Goal: Transaction & Acquisition: Book appointment/travel/reservation

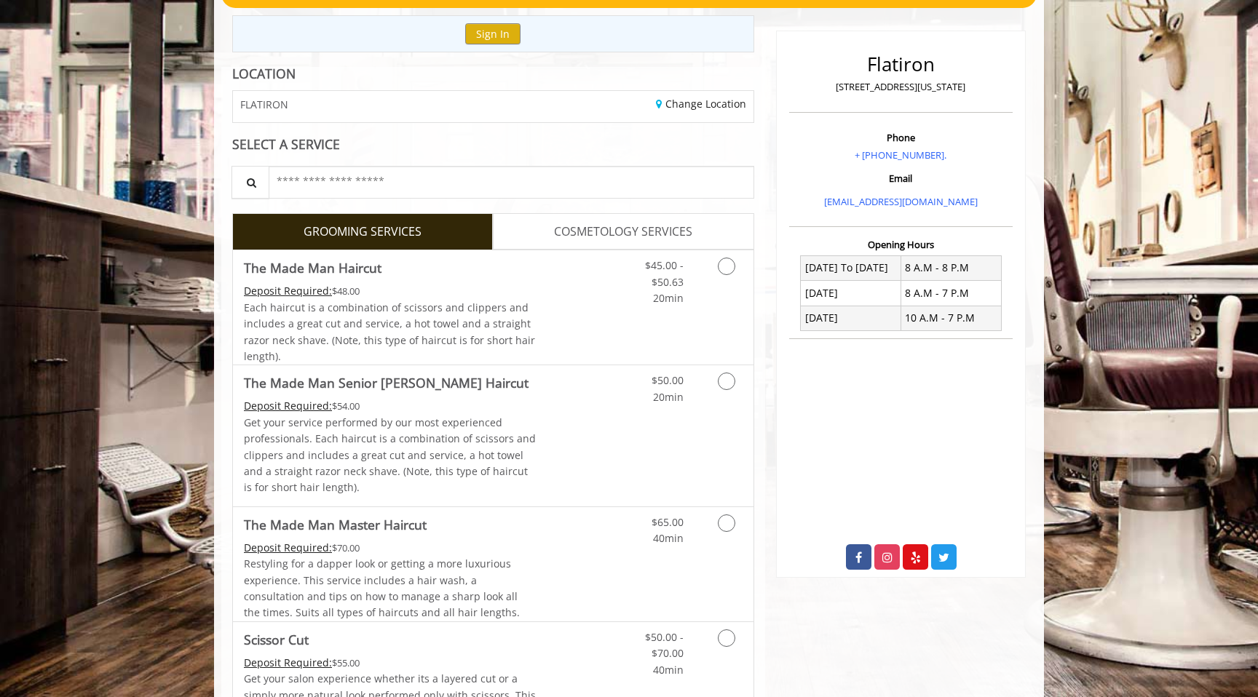
scroll to position [205, 0]
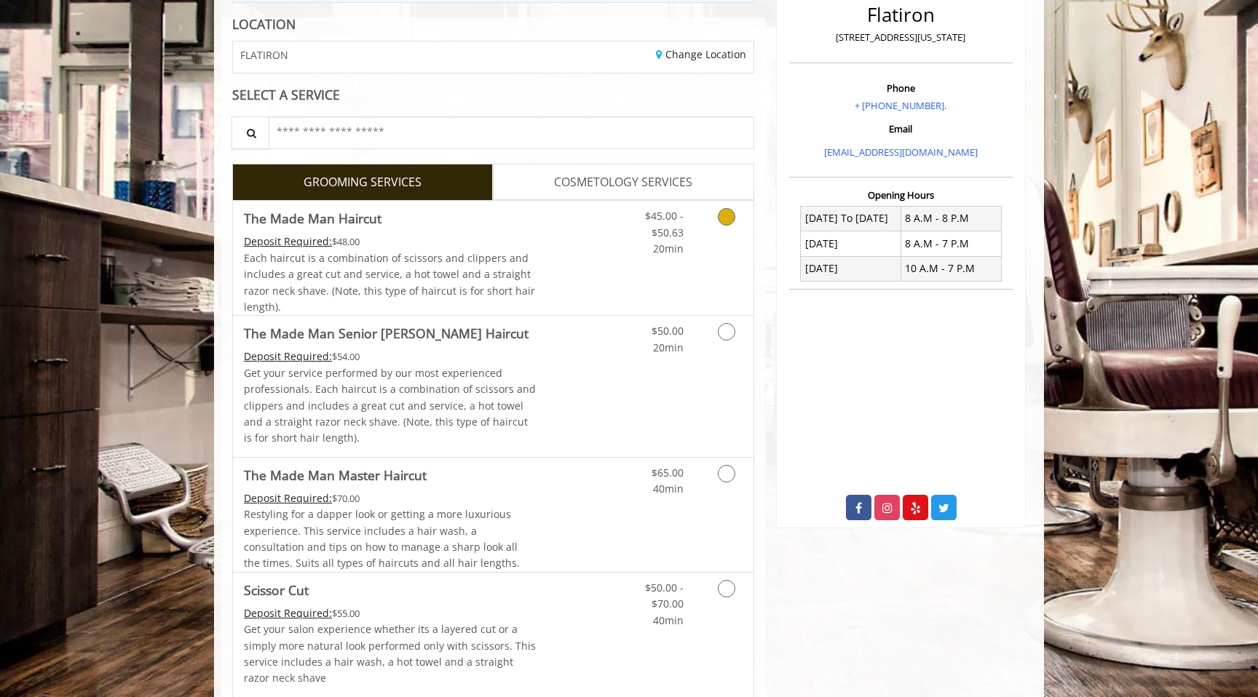
click at [509, 287] on span "Each haircut is a combination of scissors and clippers and includes a great cut…" at bounding box center [389, 282] width 291 height 63
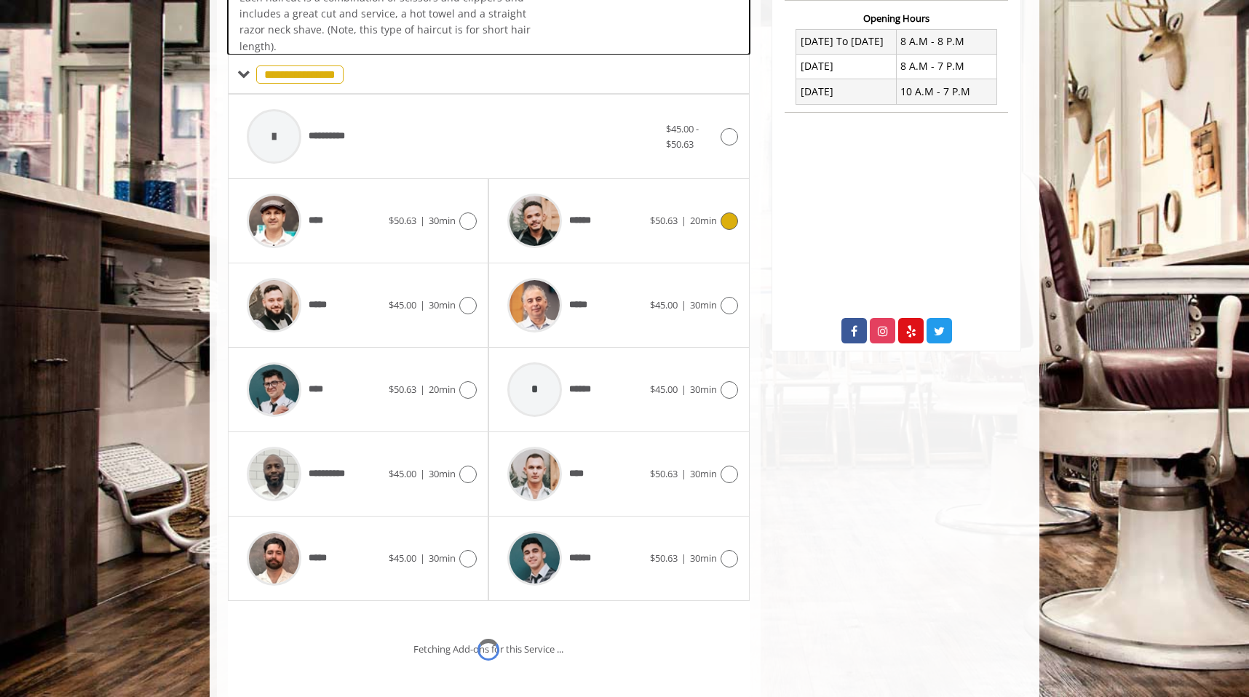
scroll to position [436, 0]
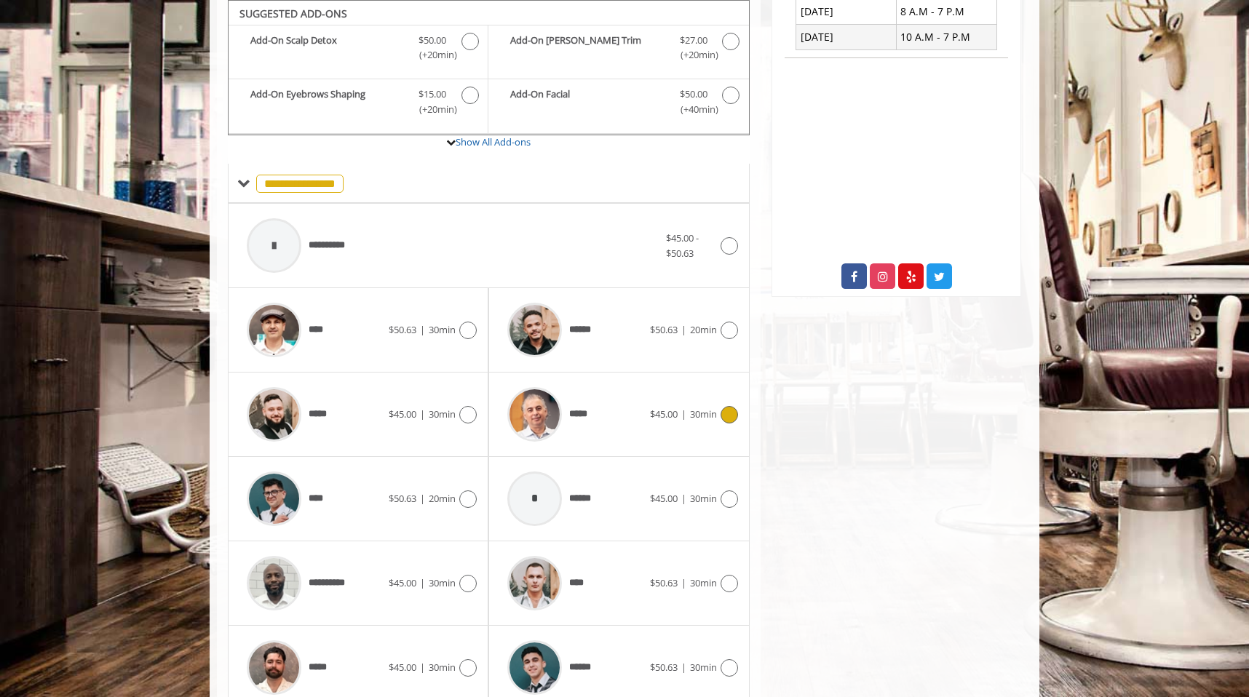
click at [669, 429] on div "***** $45.00 | 30min" at bounding box center [618, 414] width 237 height 69
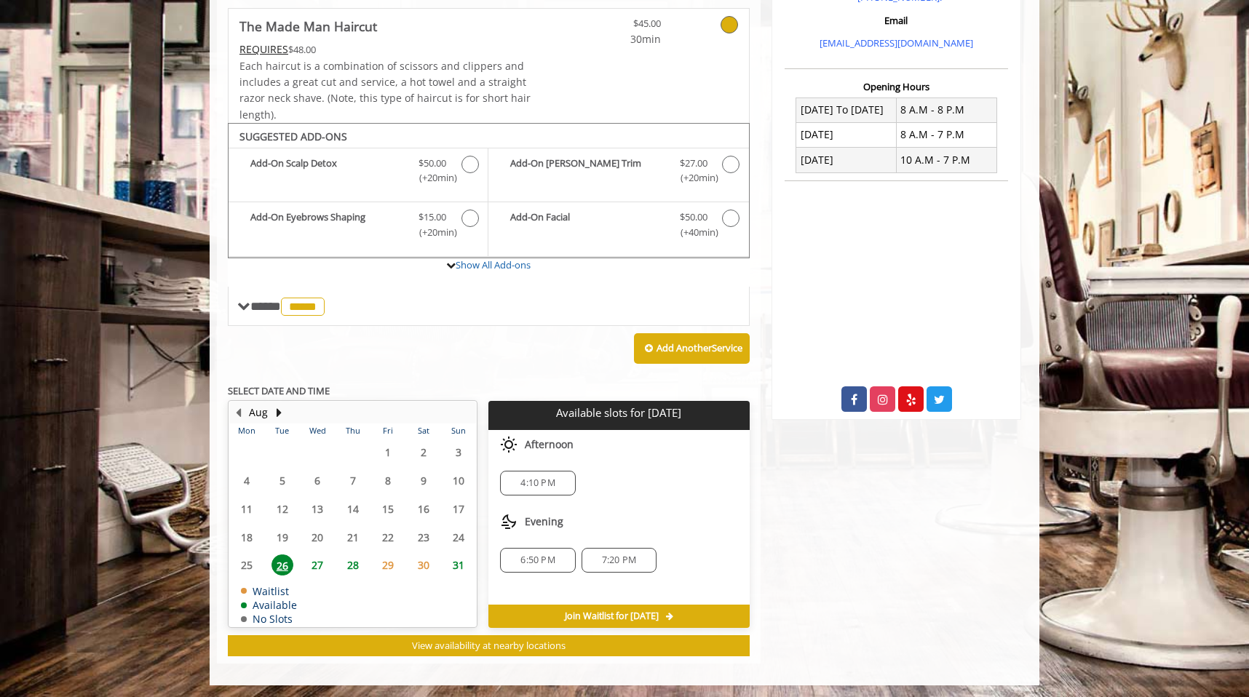
scroll to position [315, 0]
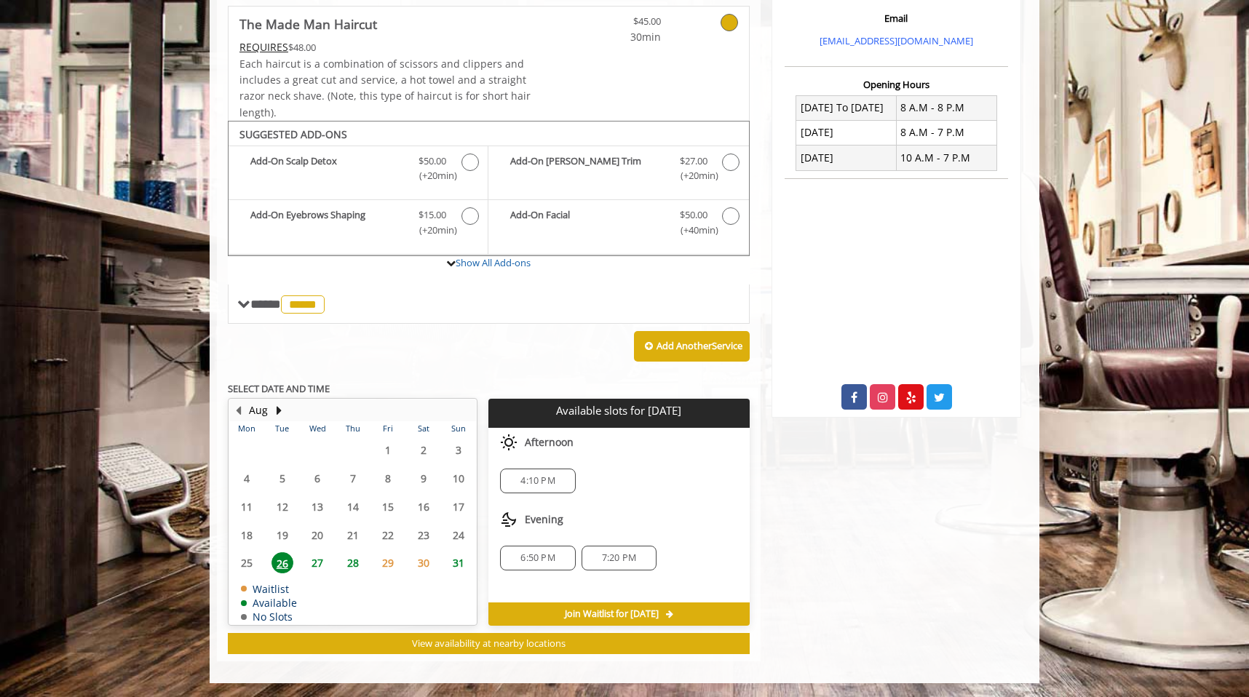
click at [818, 513] on div "Flatiron 10 E 23rd Street, New York Phone + 917-451-1637. Email info@mademanbar…" at bounding box center [897, 258] width 272 height 807
click at [510, 269] on link "Show All Add-ons" at bounding box center [493, 262] width 75 height 13
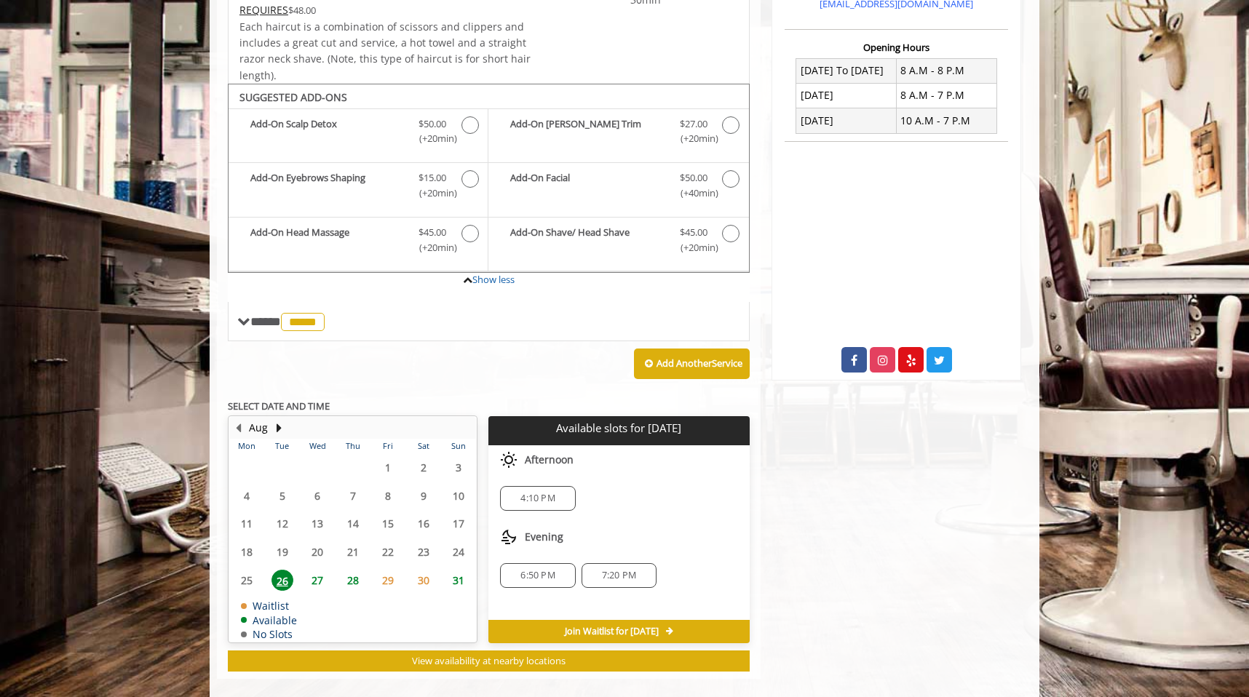
scroll to position [370, 0]
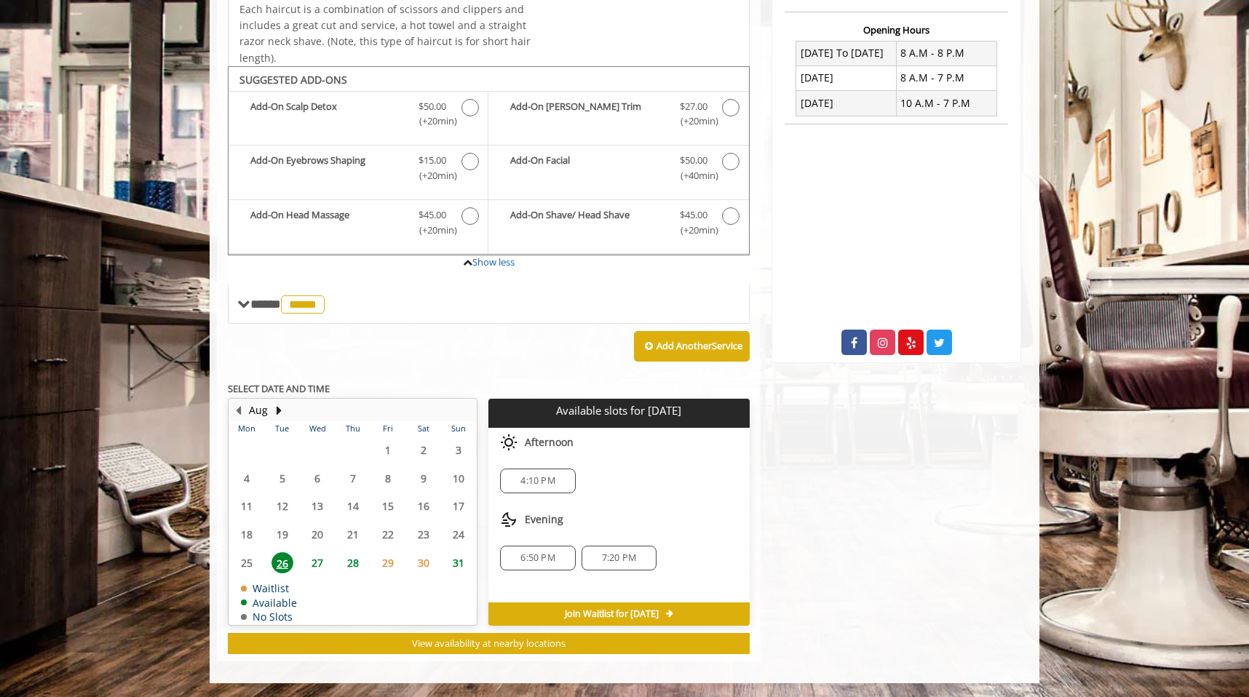
click at [545, 483] on span "4:10 PM" at bounding box center [537, 481] width 34 height 12
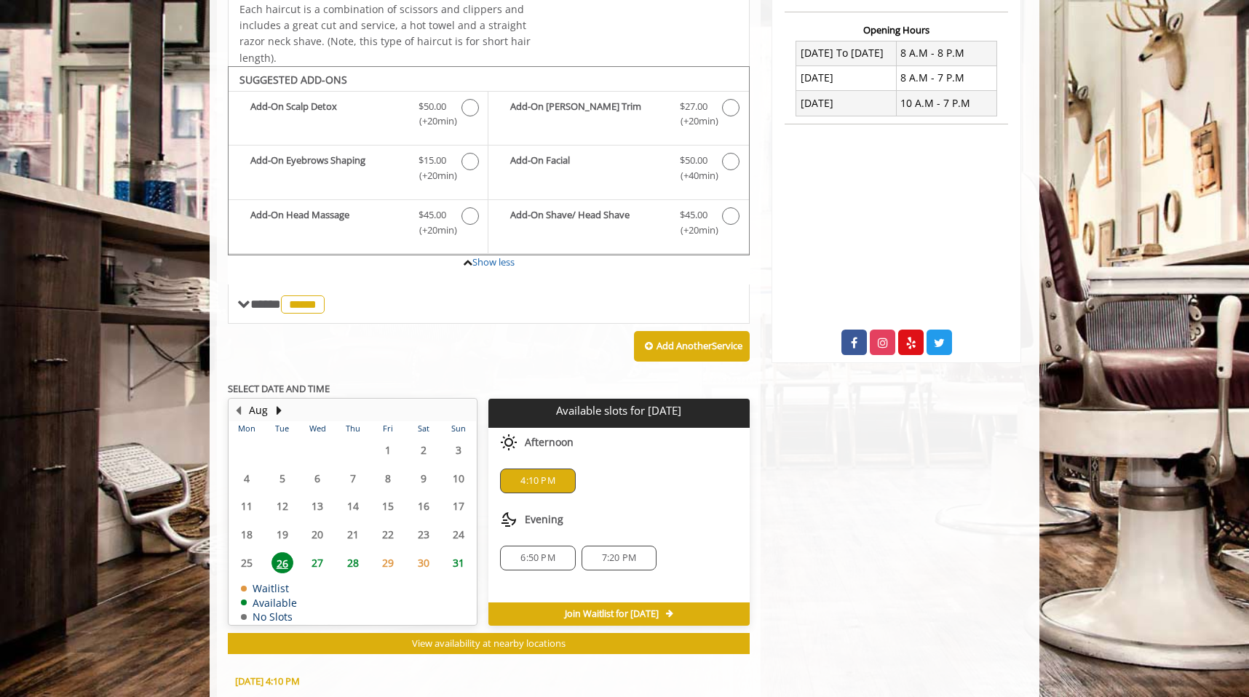
scroll to position [633, 0]
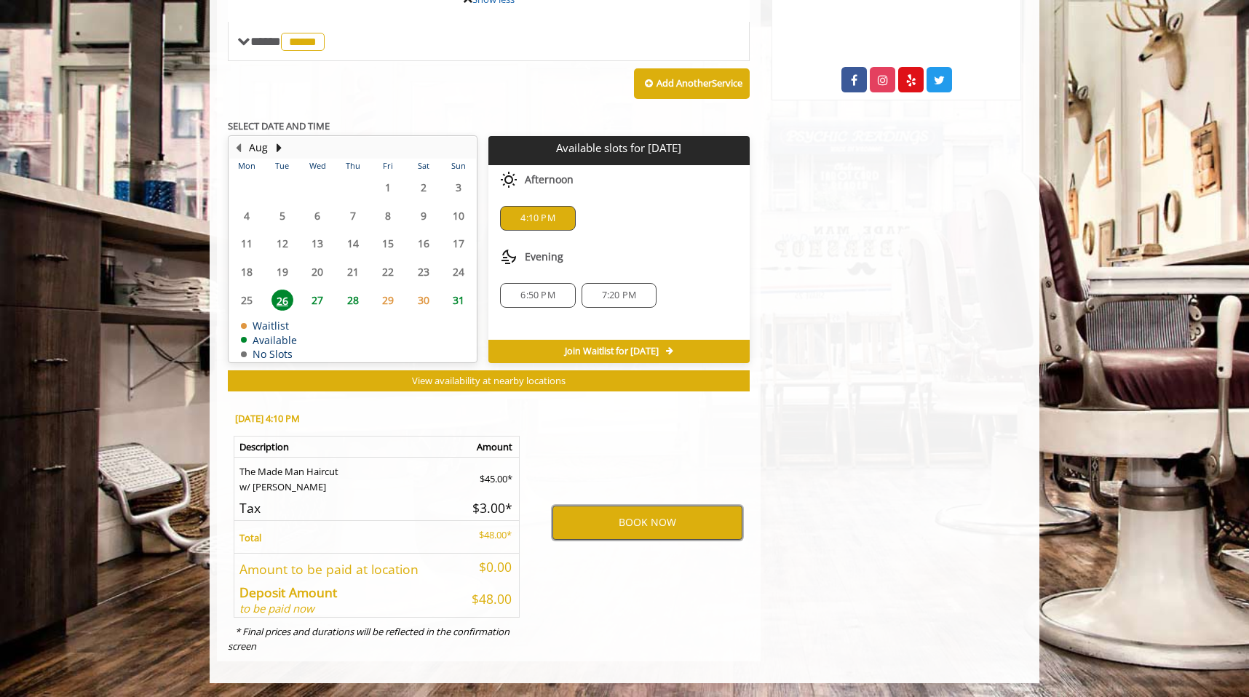
click at [694, 525] on button "BOOK NOW" at bounding box center [648, 522] width 190 height 33
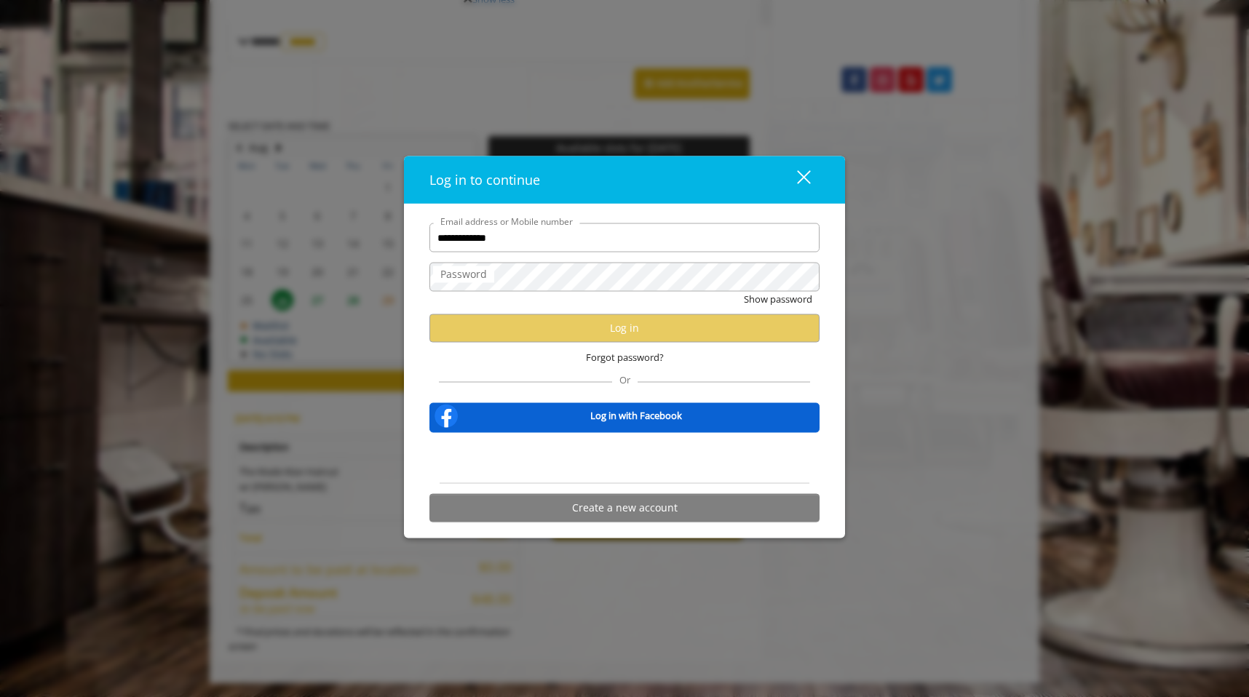
type input "**********"
click at [693, 242] on input "Email address or Mobile number" at bounding box center [624, 237] width 390 height 29
paste input "**********"
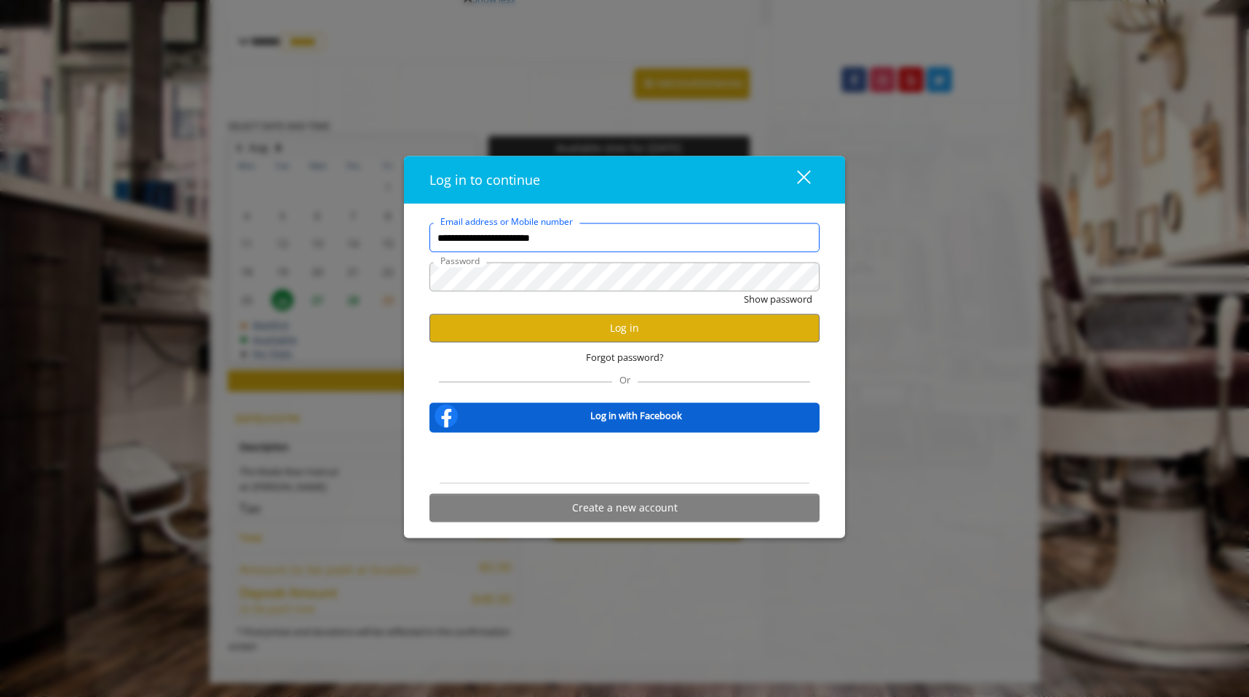
scroll to position [0, 0]
type input "**********"
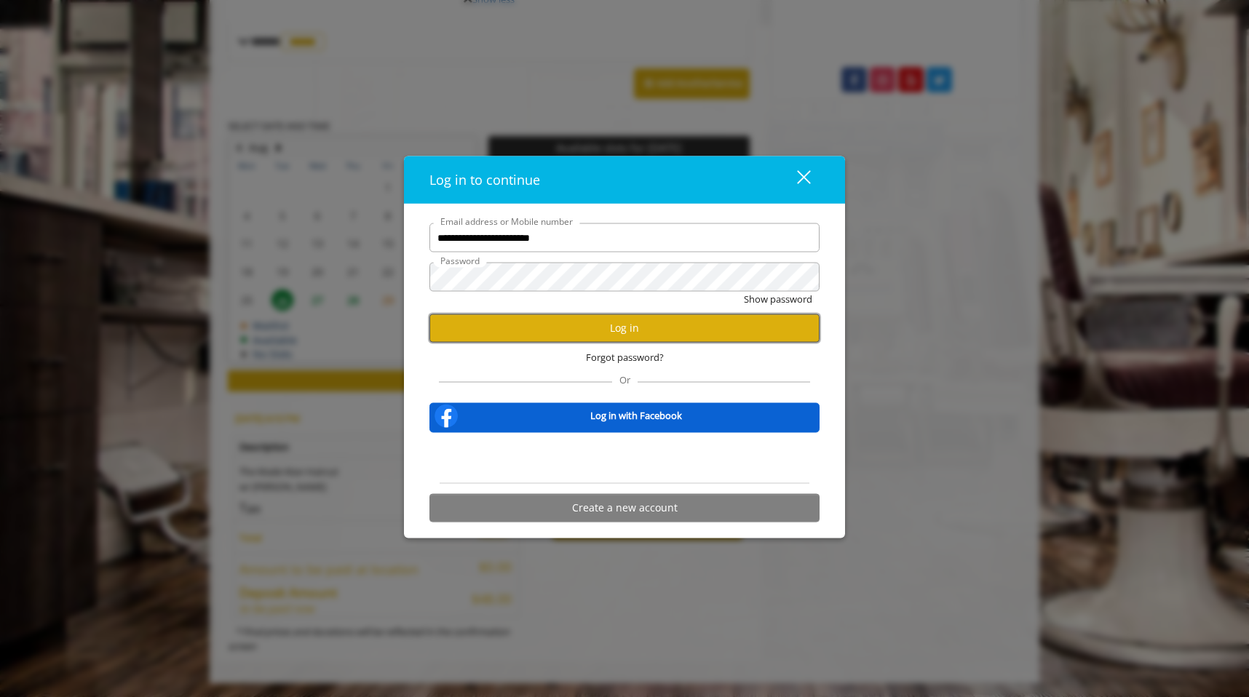
click at [721, 330] on button "Log in" at bounding box center [624, 328] width 390 height 28
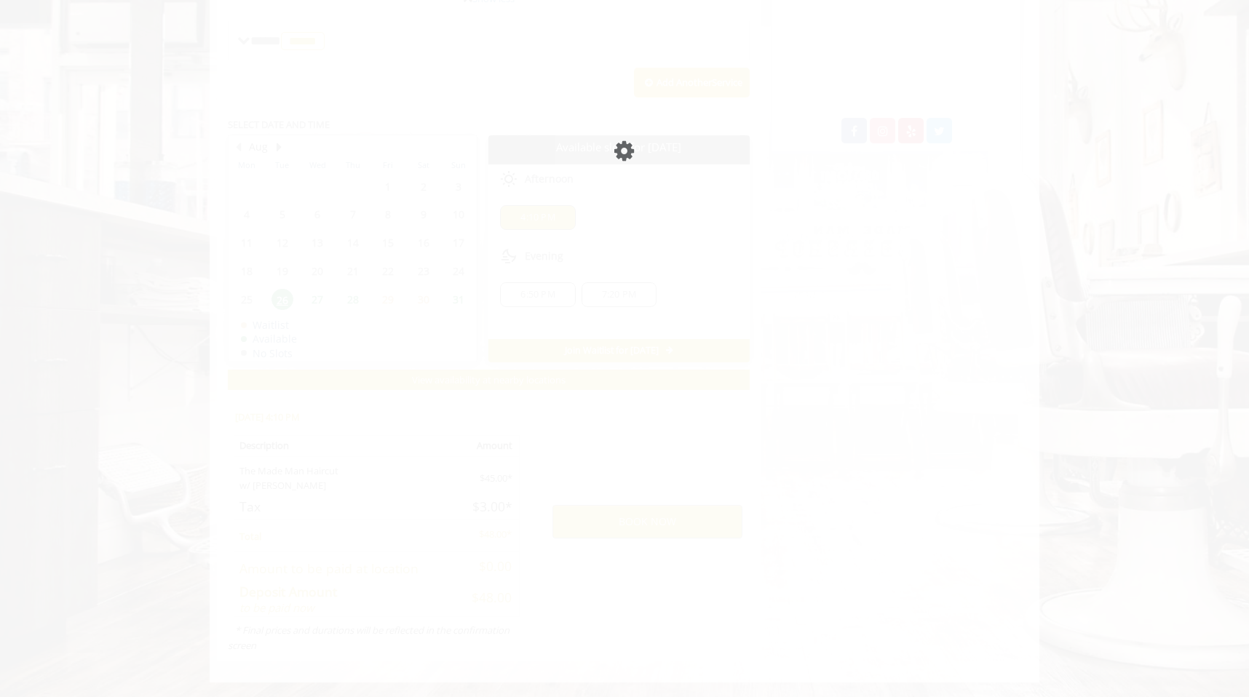
scroll to position [580, 0]
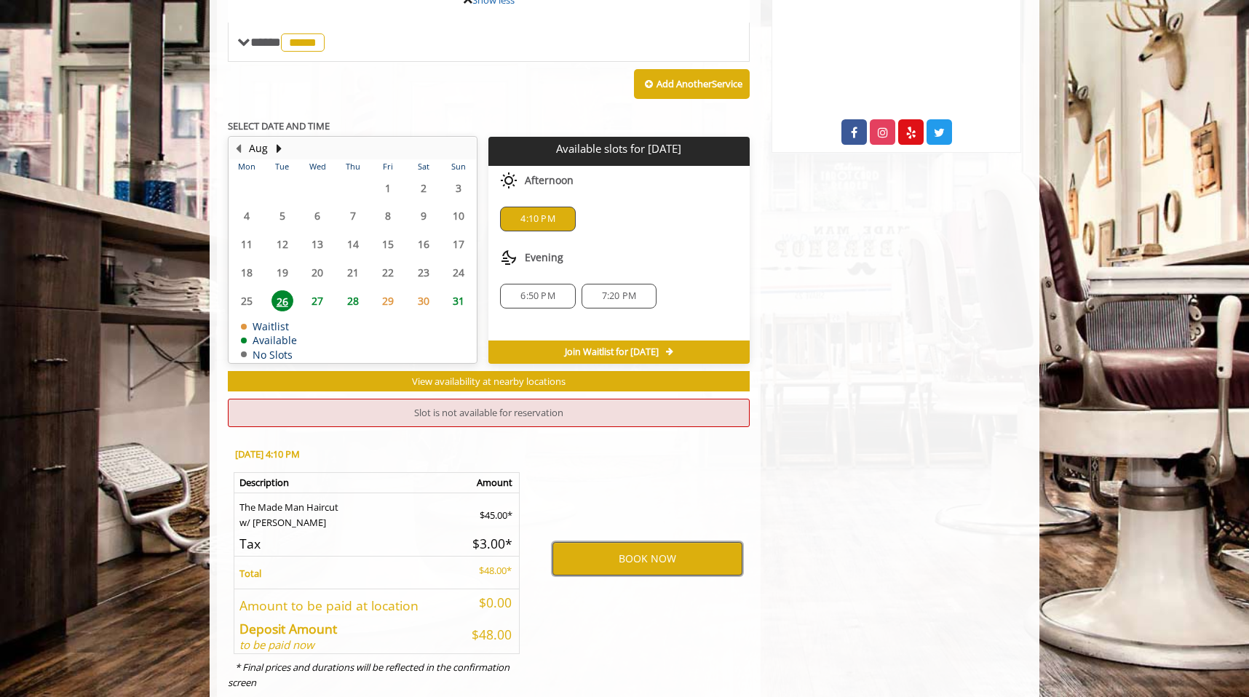
click at [698, 559] on button "BOOK NOW" at bounding box center [648, 558] width 190 height 33
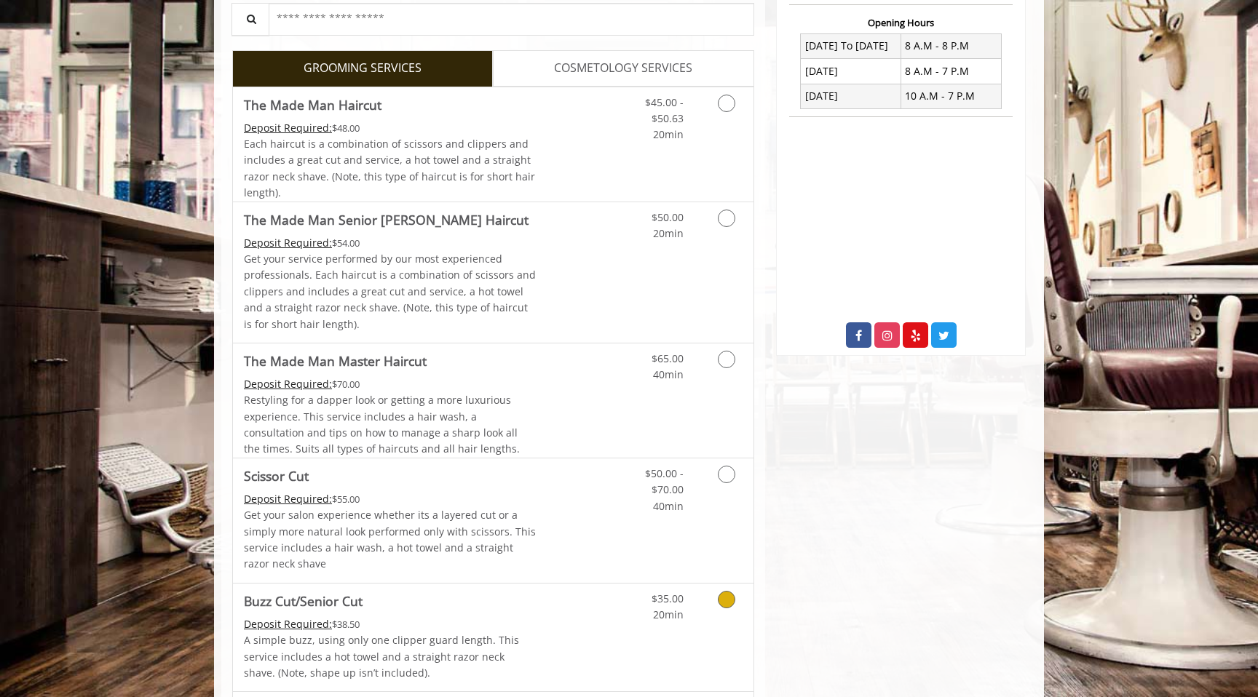
scroll to position [293, 0]
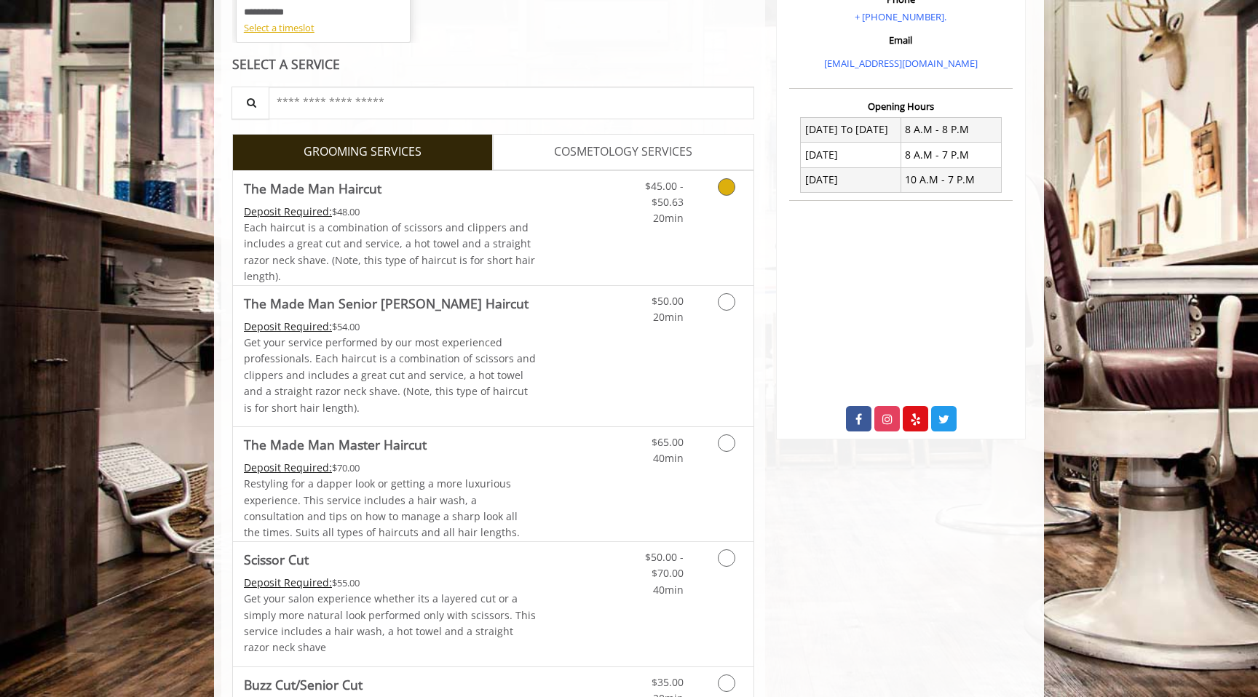
click at [600, 248] on link "Discounted Price" at bounding box center [580, 228] width 87 height 114
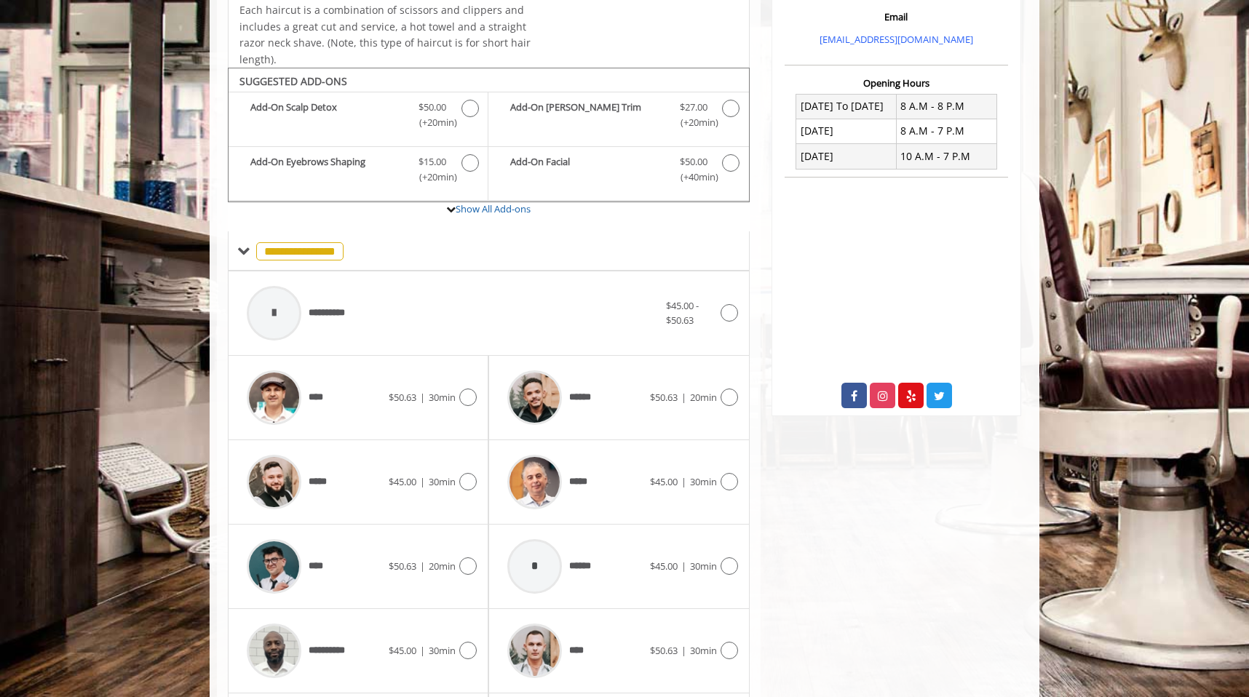
scroll to position [384, 0]
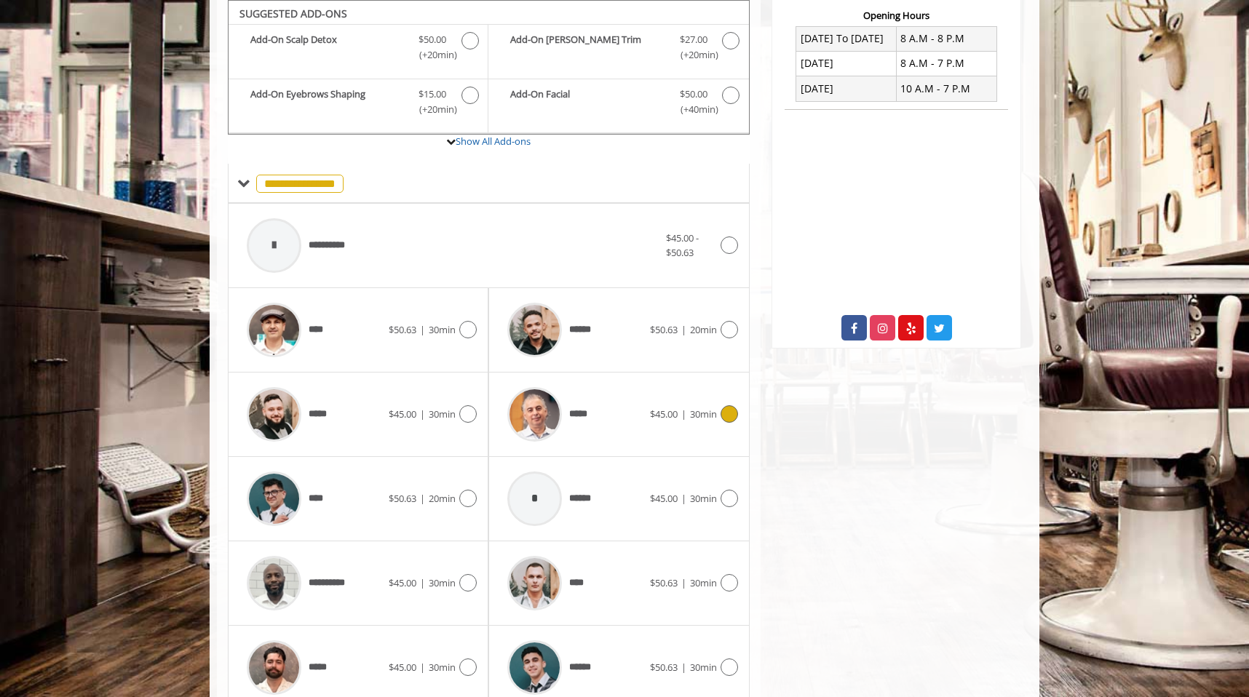
click at [614, 394] on div "*****" at bounding box center [574, 414] width 149 height 69
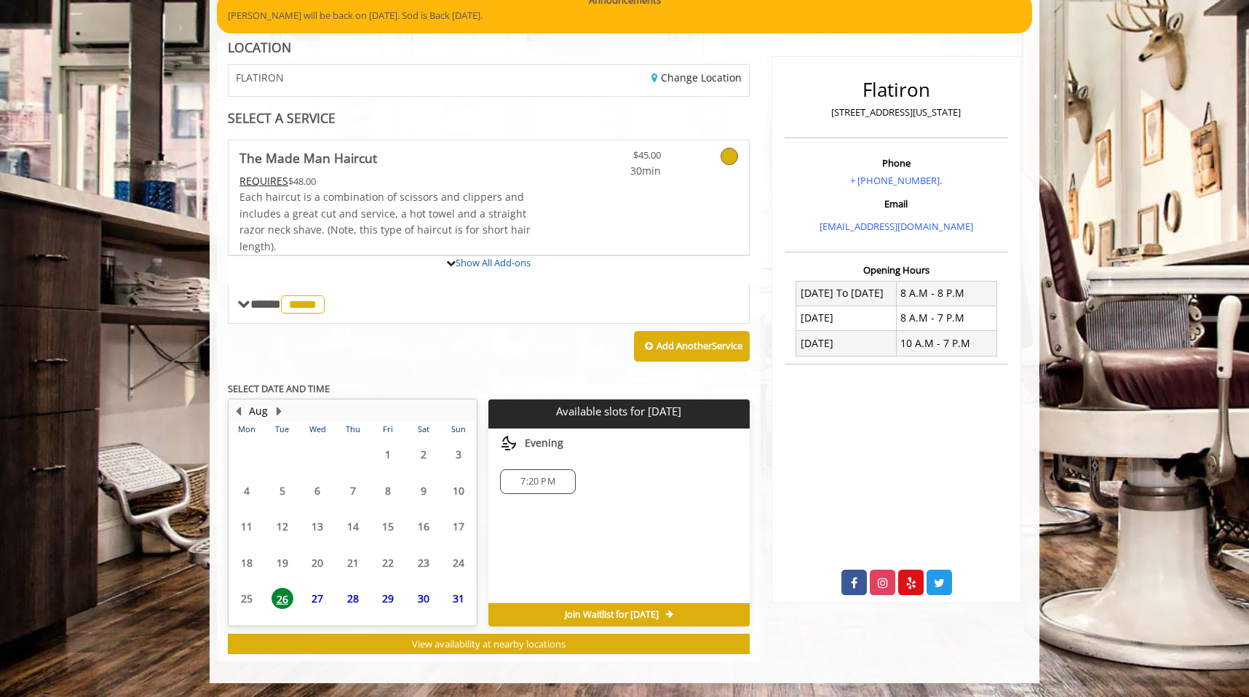
scroll to position [264, 0]
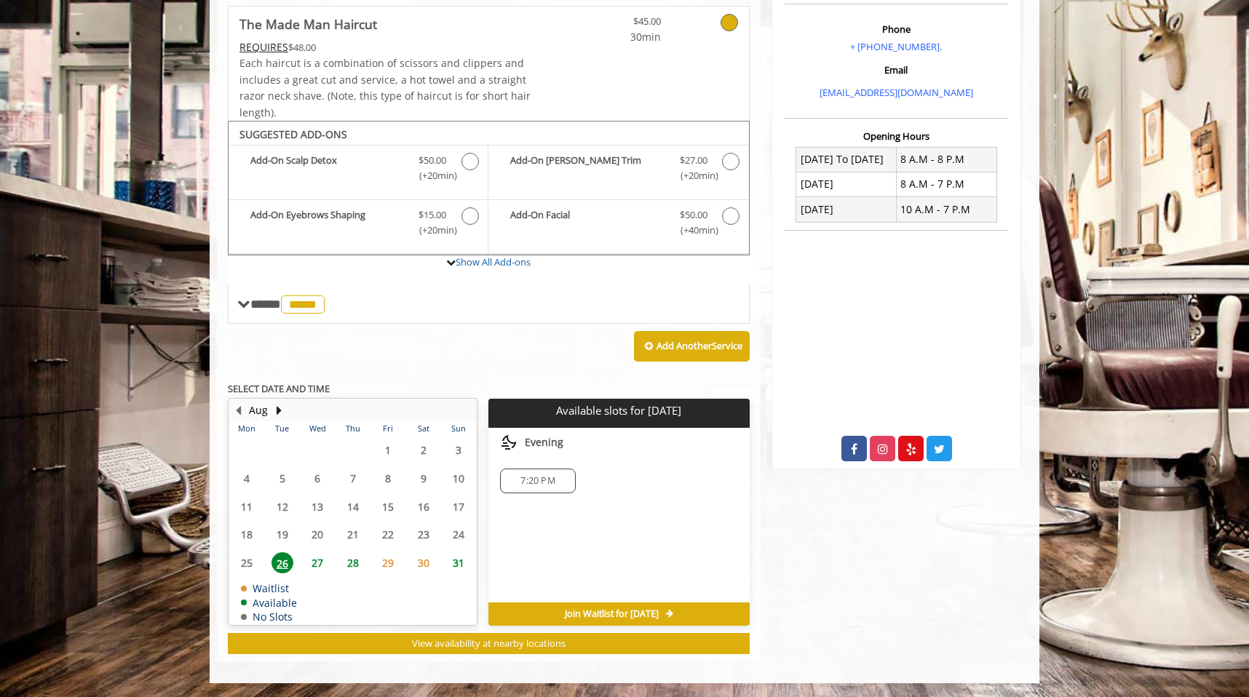
click at [542, 366] on div "Add Another Service" at bounding box center [489, 346] width 522 height 45
click at [314, 567] on span "27" at bounding box center [317, 563] width 22 height 21
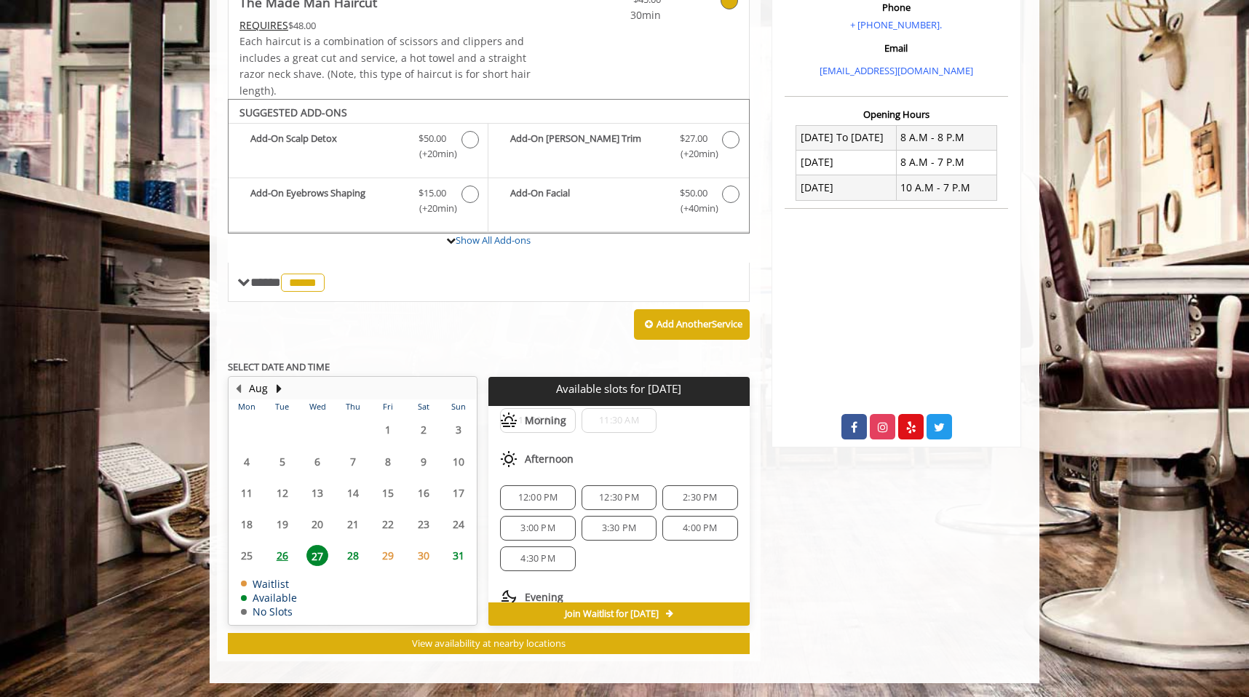
scroll to position [127, 0]
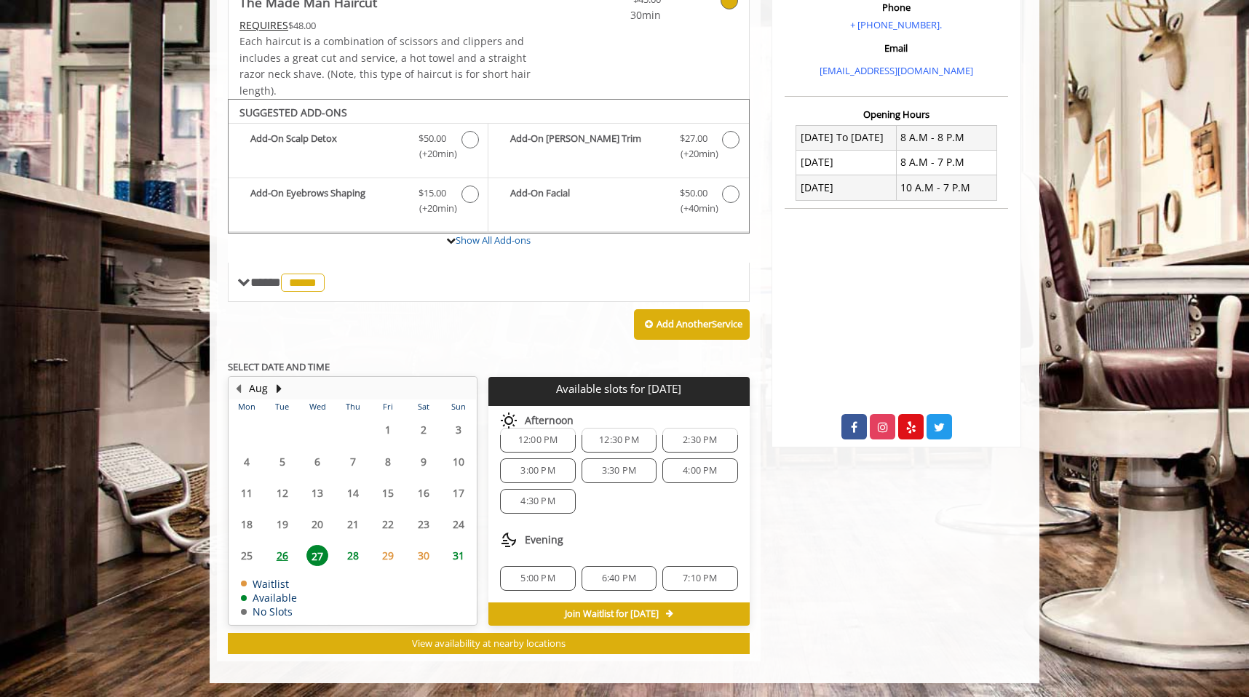
click at [554, 575] on span "5:00 PM" at bounding box center [538, 579] width 62 height 12
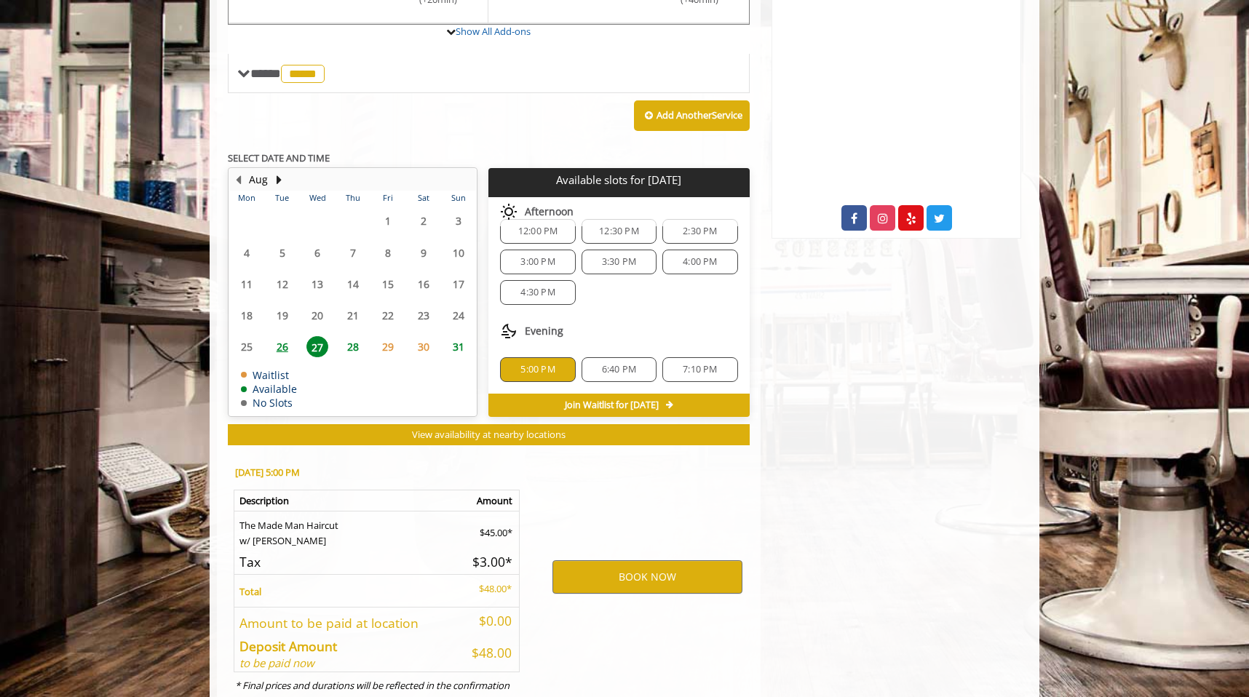
scroll to position [548, 0]
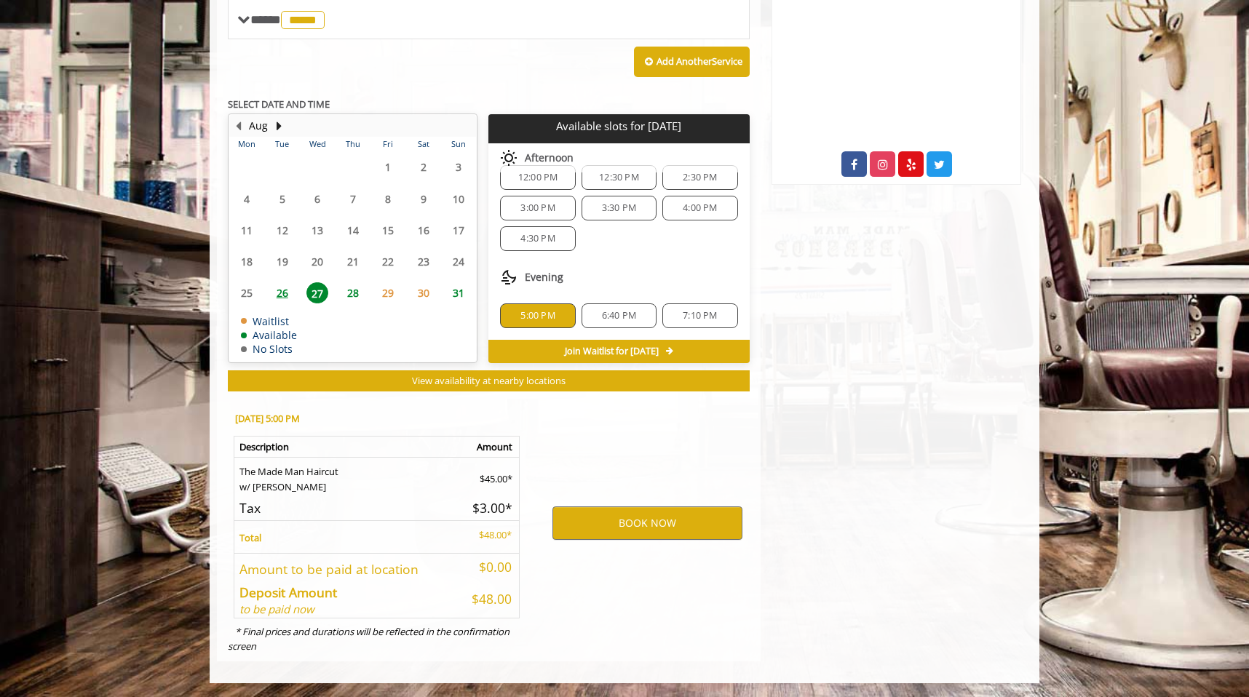
click at [647, 452] on div "BOOK NOW" at bounding box center [647, 523] width 226 height 248
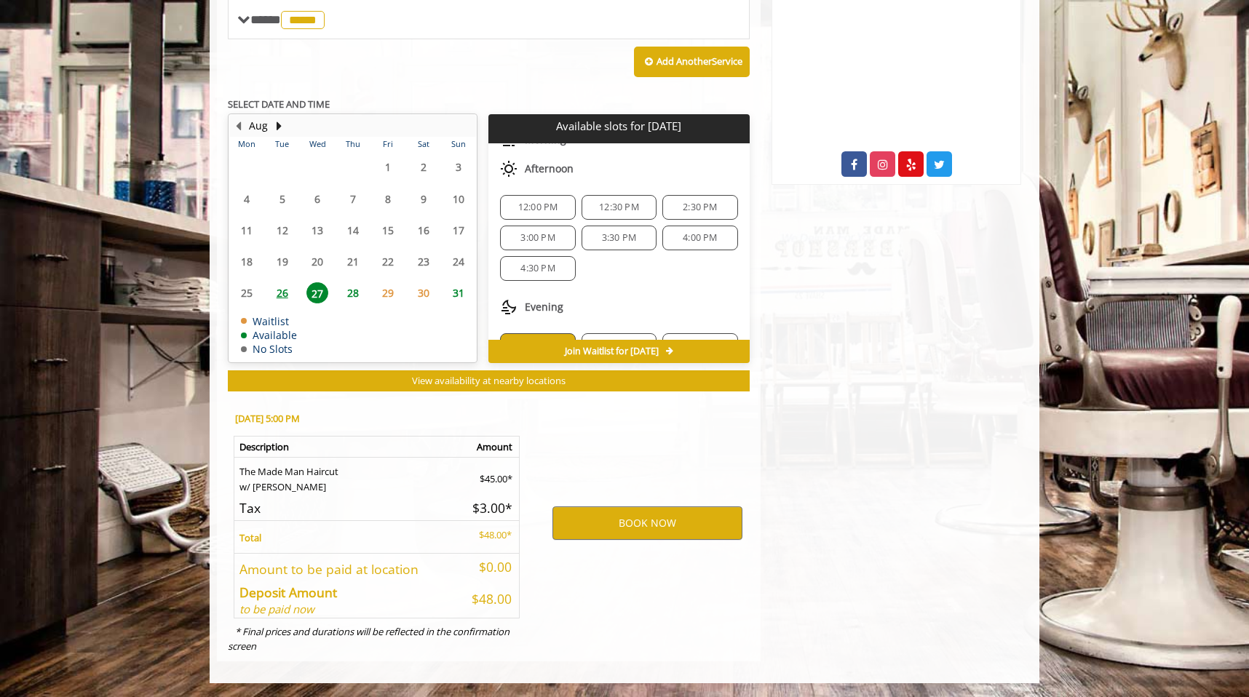
click at [693, 239] on span "4:00 PM" at bounding box center [700, 238] width 34 height 12
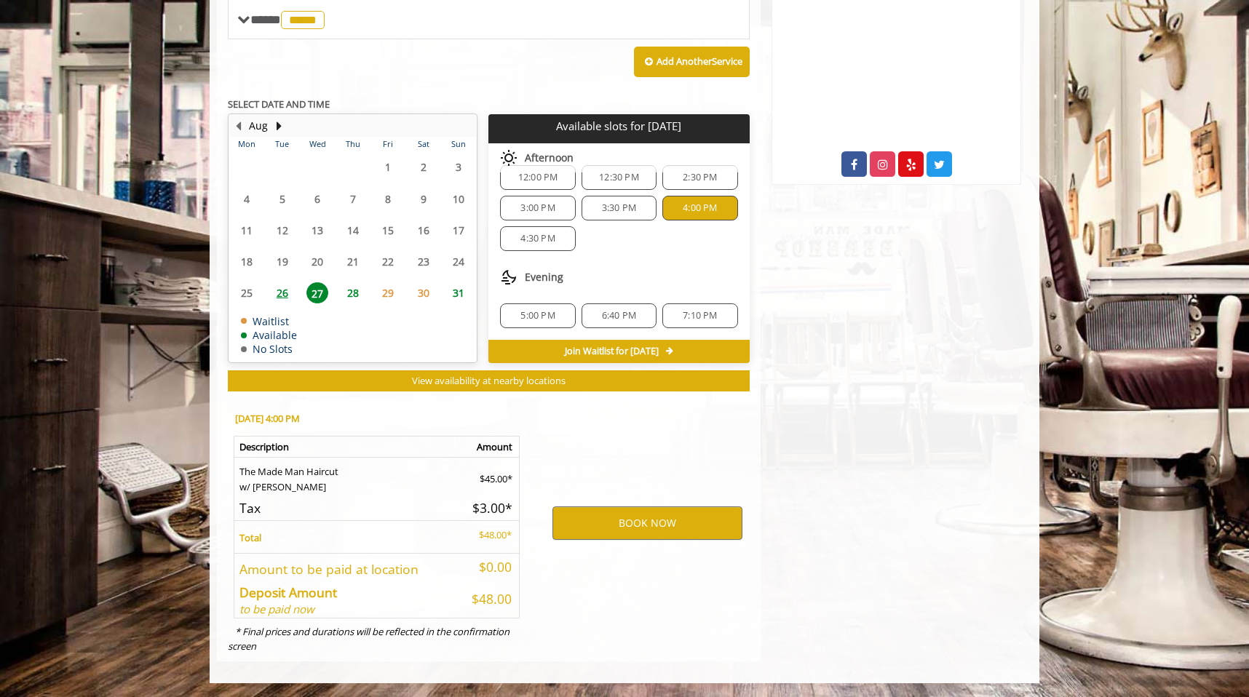
click at [678, 258] on div "12:00 PM 12:30 PM 2:30 PM 3:00 PM 3:30 PM 4:00 PM 4:30 PM" at bounding box center [618, 208] width 261 height 109
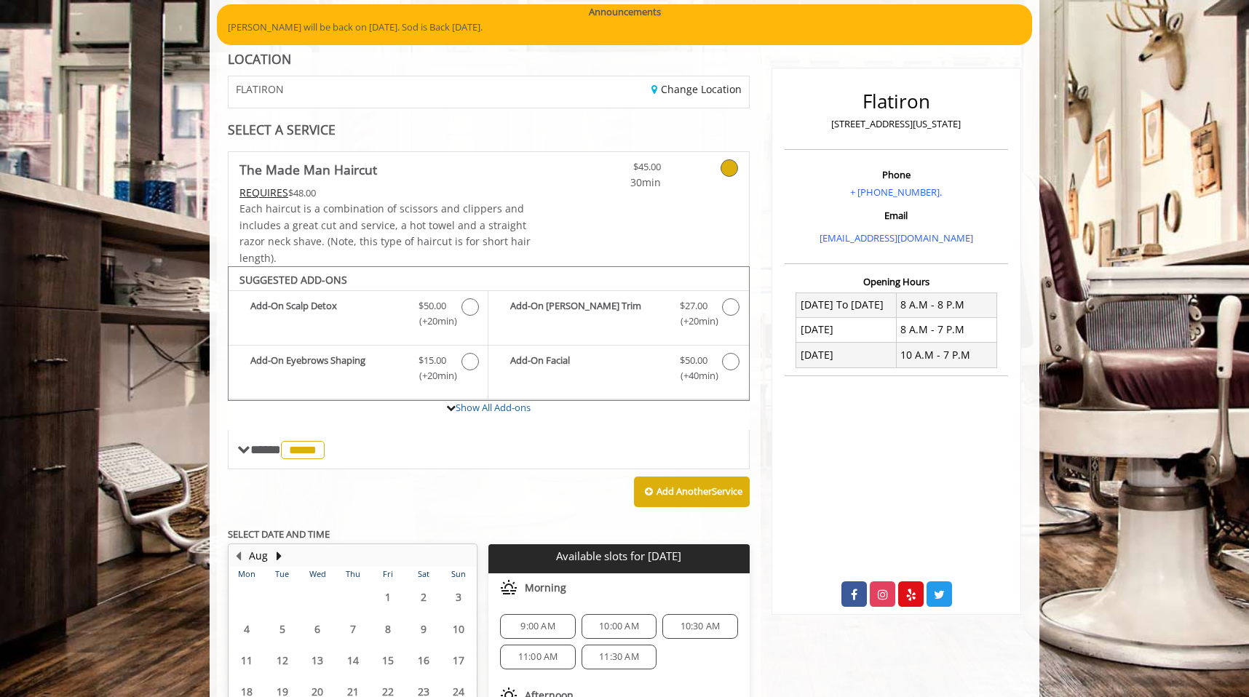
scroll to position [95, 0]
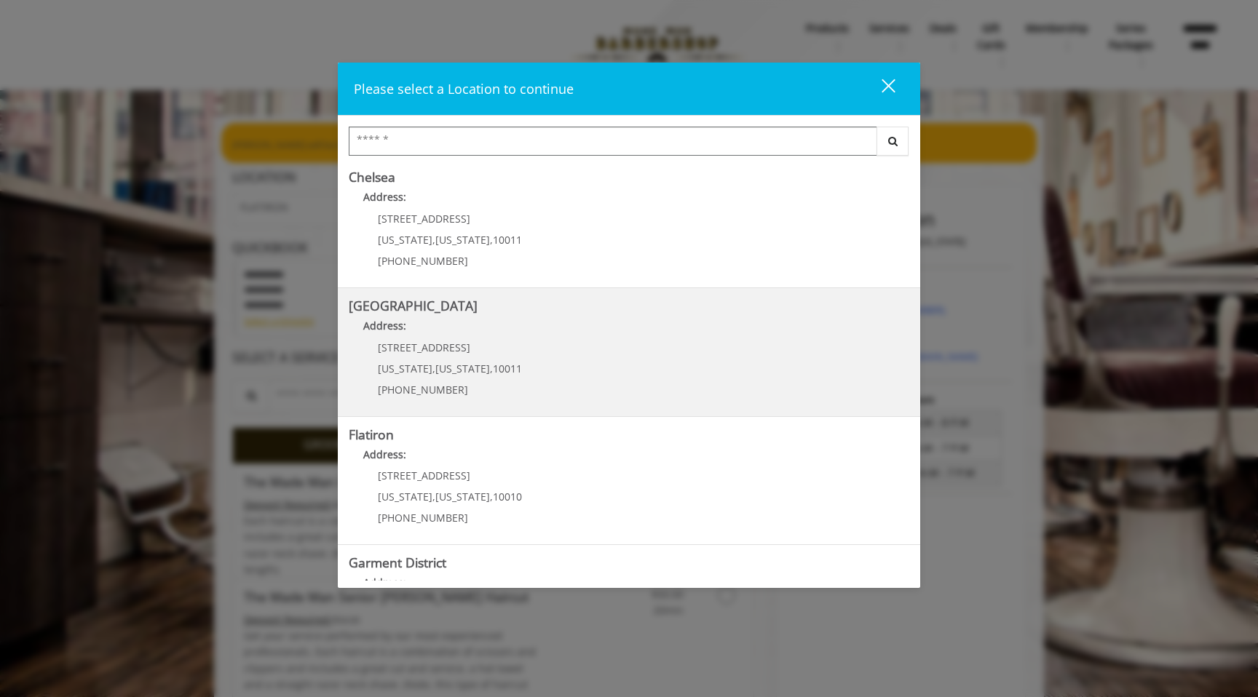
scroll to position [194, 0]
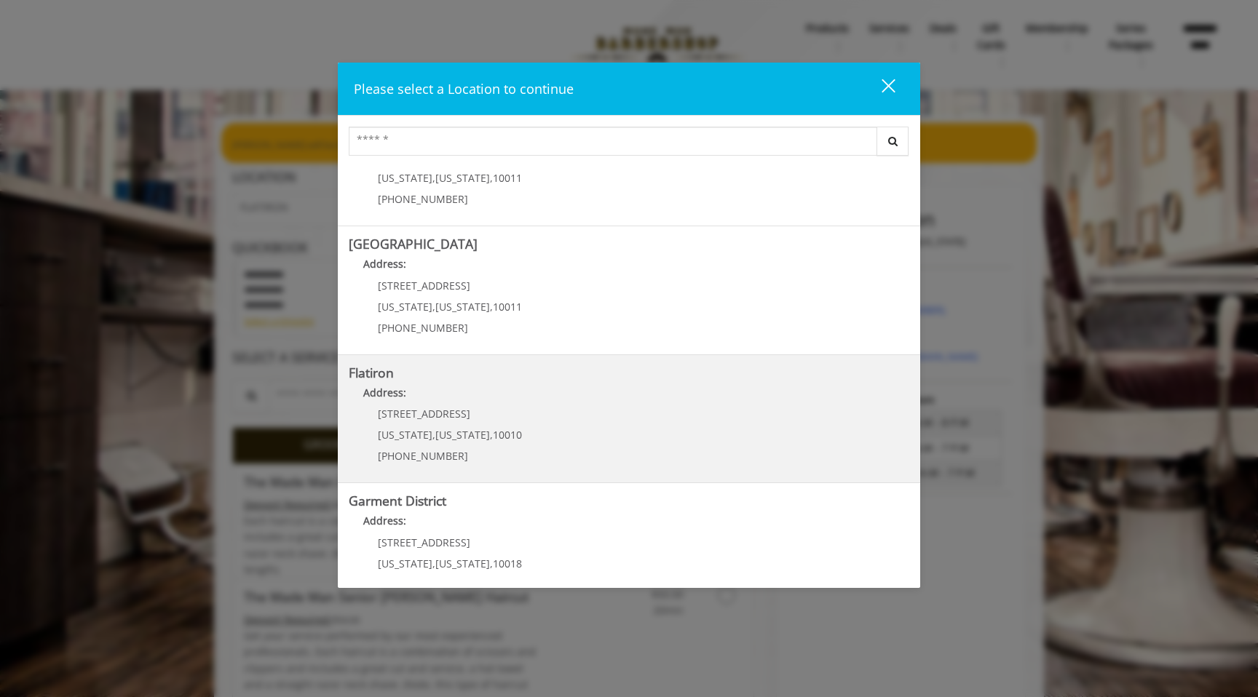
click at [698, 426] on "Flatiron Address: 10 E 23rd St New York , New York , 10010 (917) 475-1765" at bounding box center [629, 419] width 561 height 106
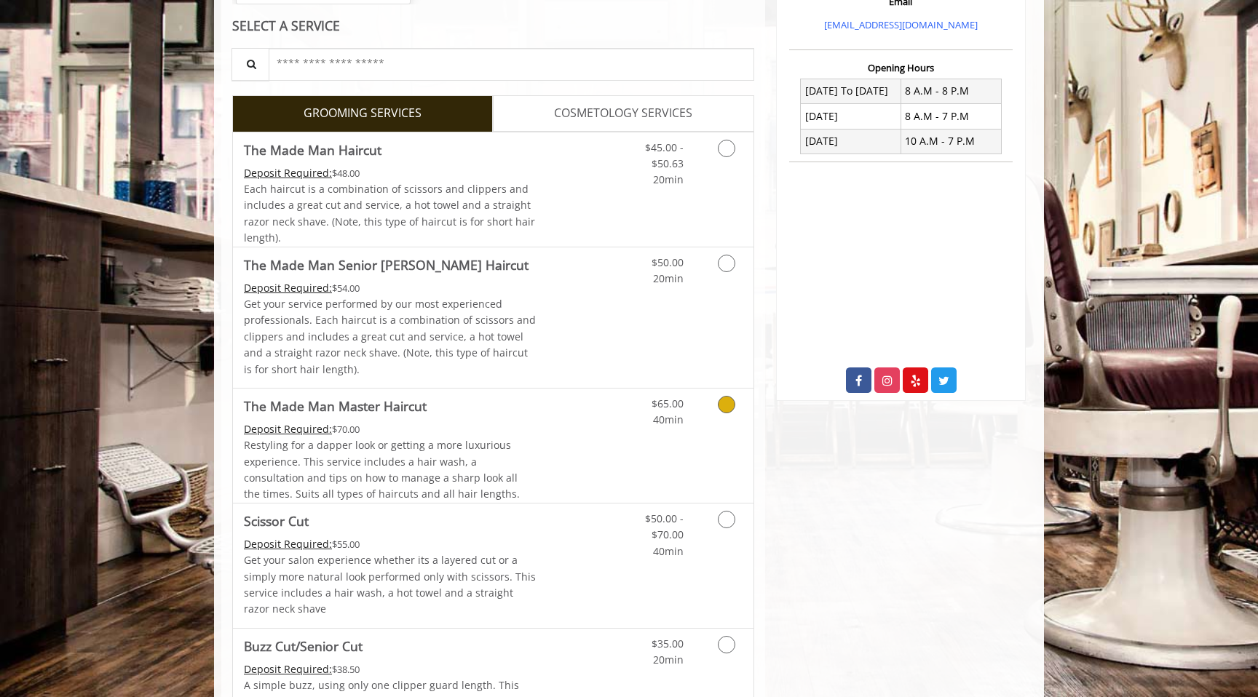
scroll to position [371, 0]
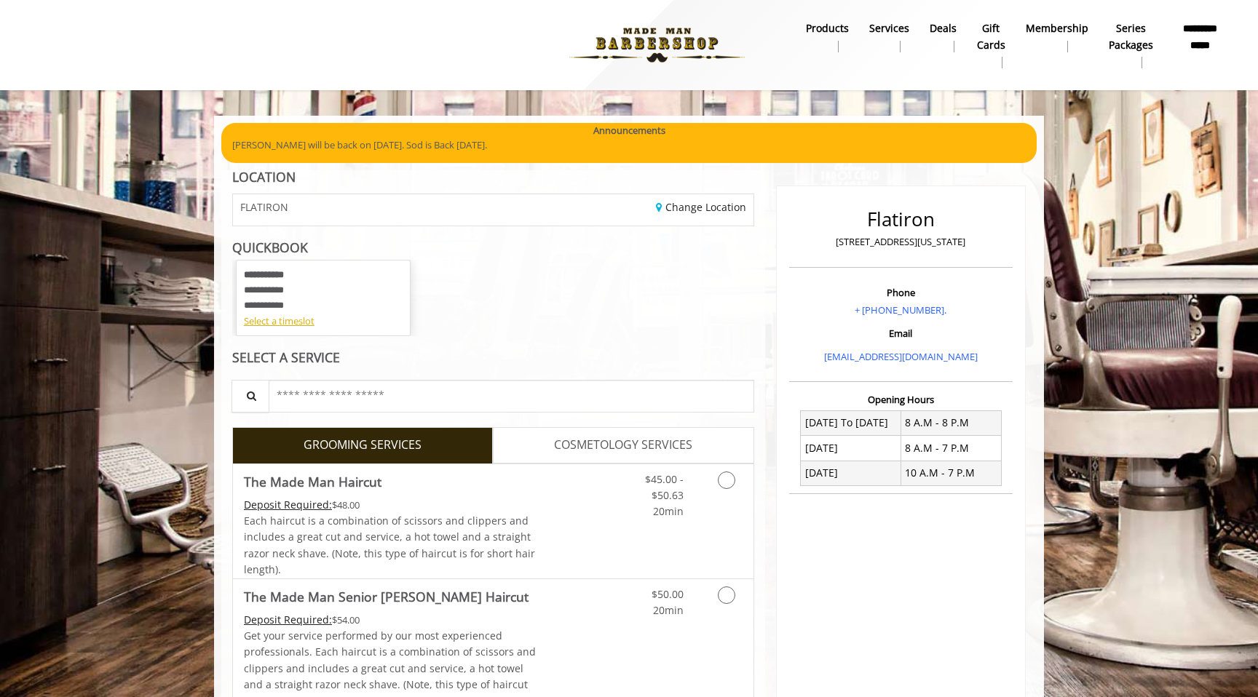
scroll to position [371, 0]
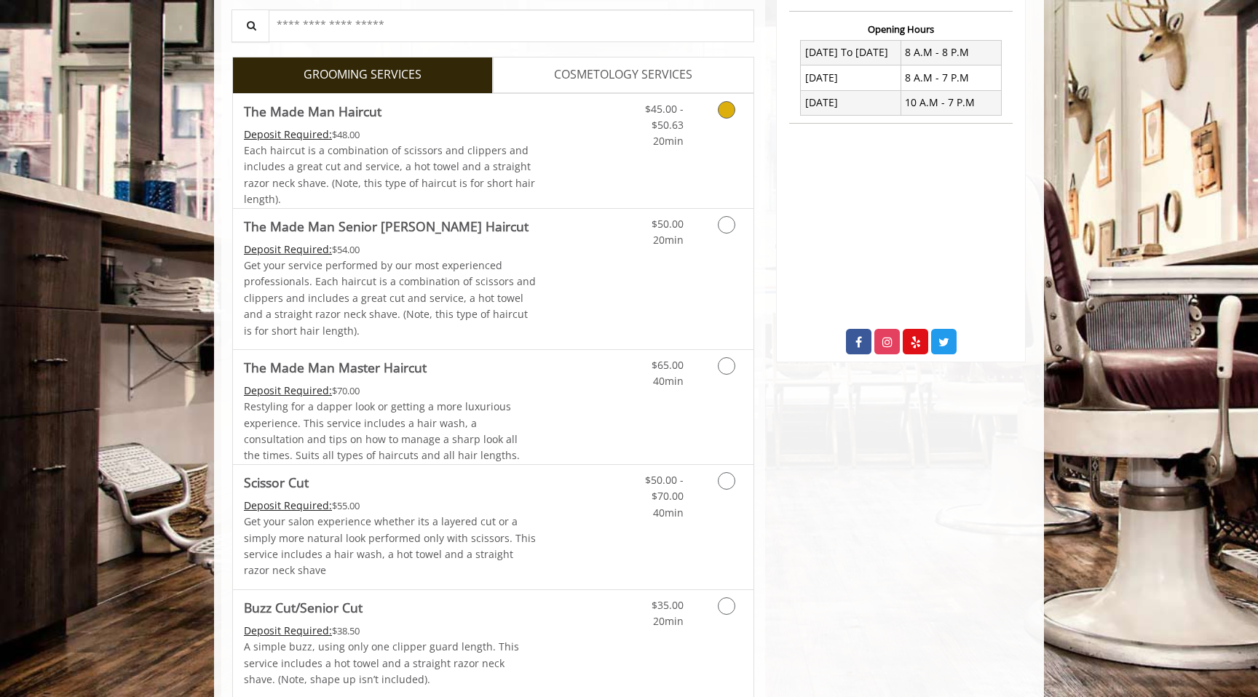
click at [597, 176] on link "Discounted Price" at bounding box center [580, 151] width 87 height 114
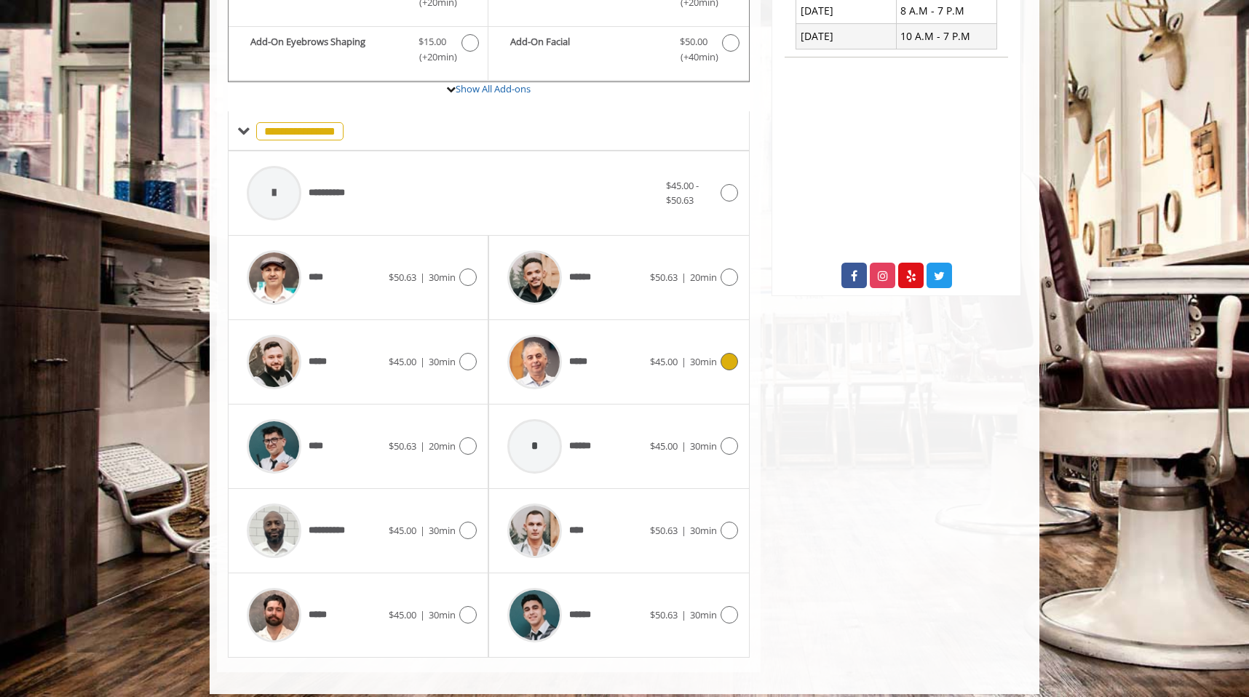
click at [611, 341] on div "*****" at bounding box center [574, 362] width 149 height 69
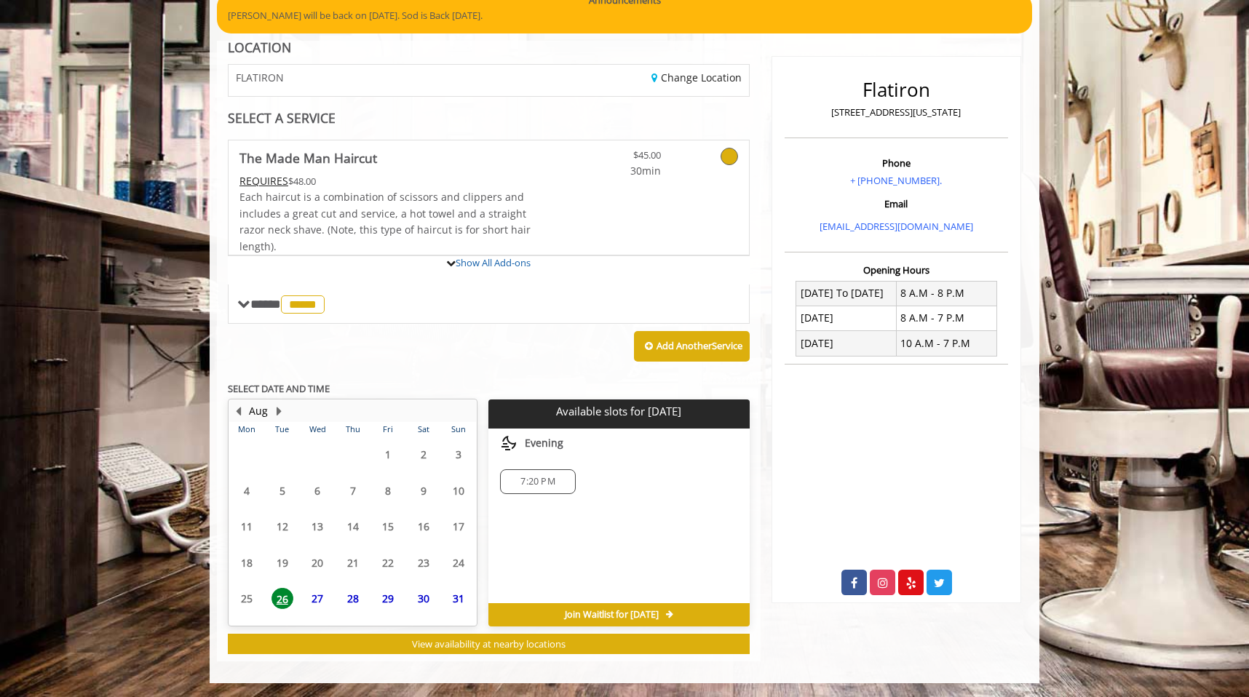
scroll to position [264, 0]
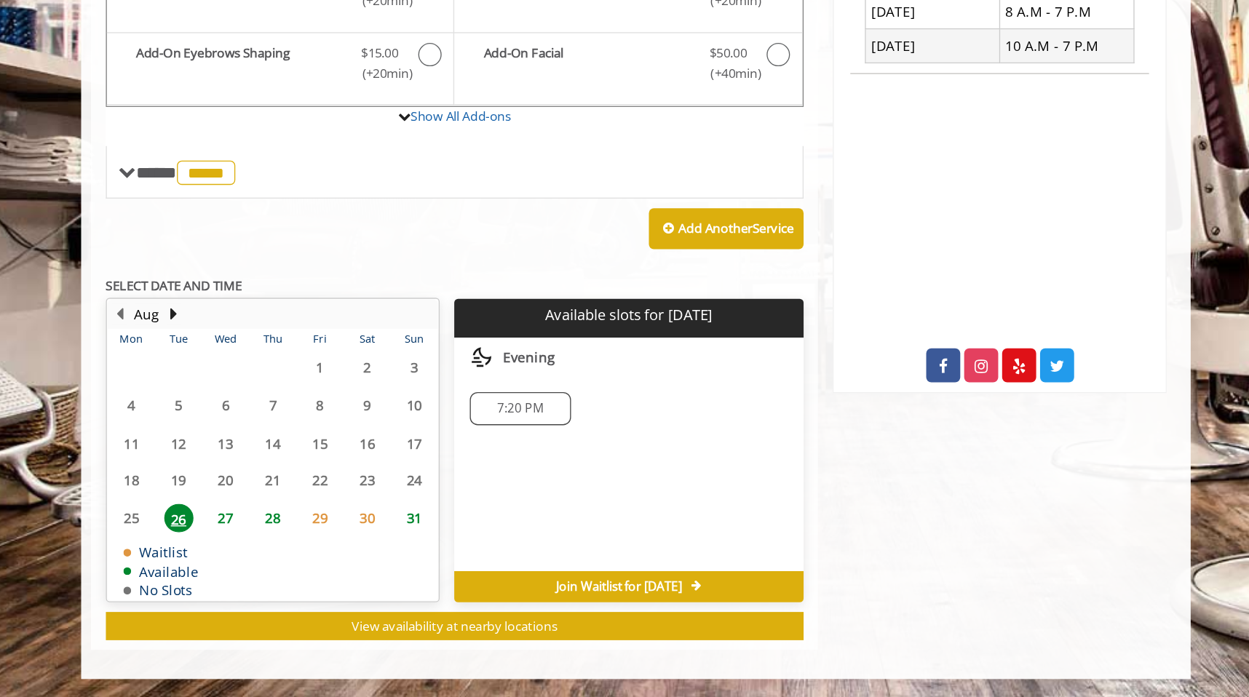
click at [387, 563] on span "29" at bounding box center [388, 563] width 22 height 21
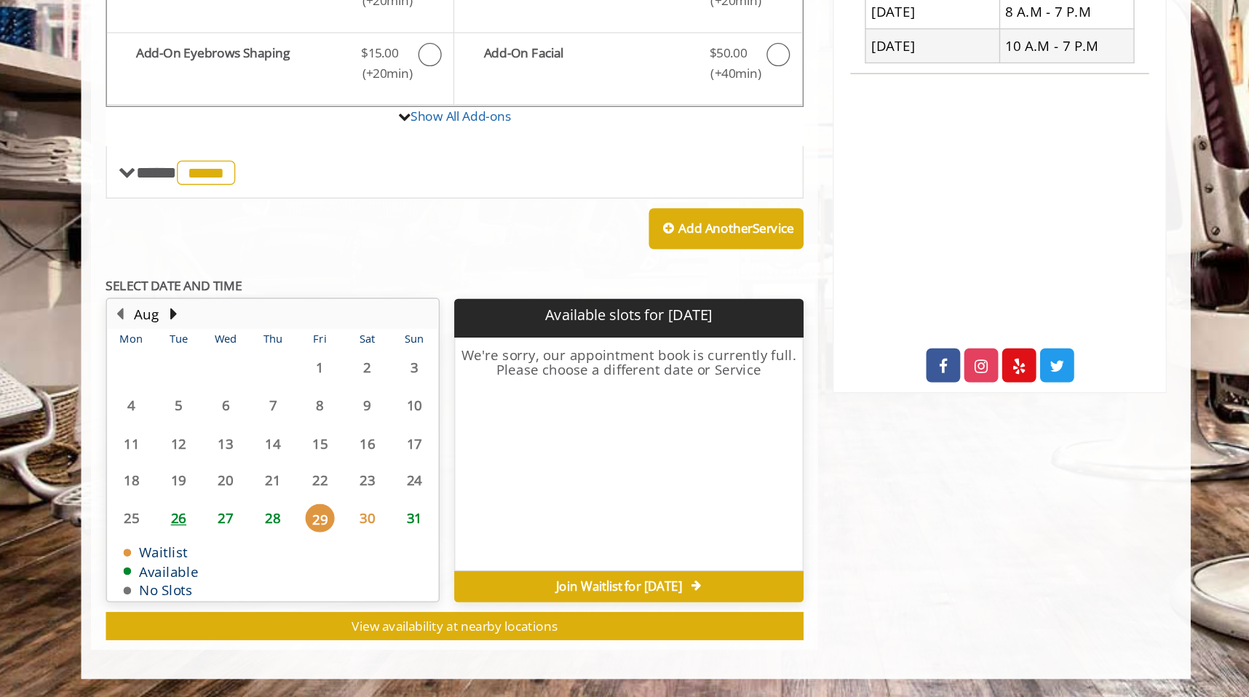
click at [358, 567] on span "28" at bounding box center [353, 563] width 22 height 21
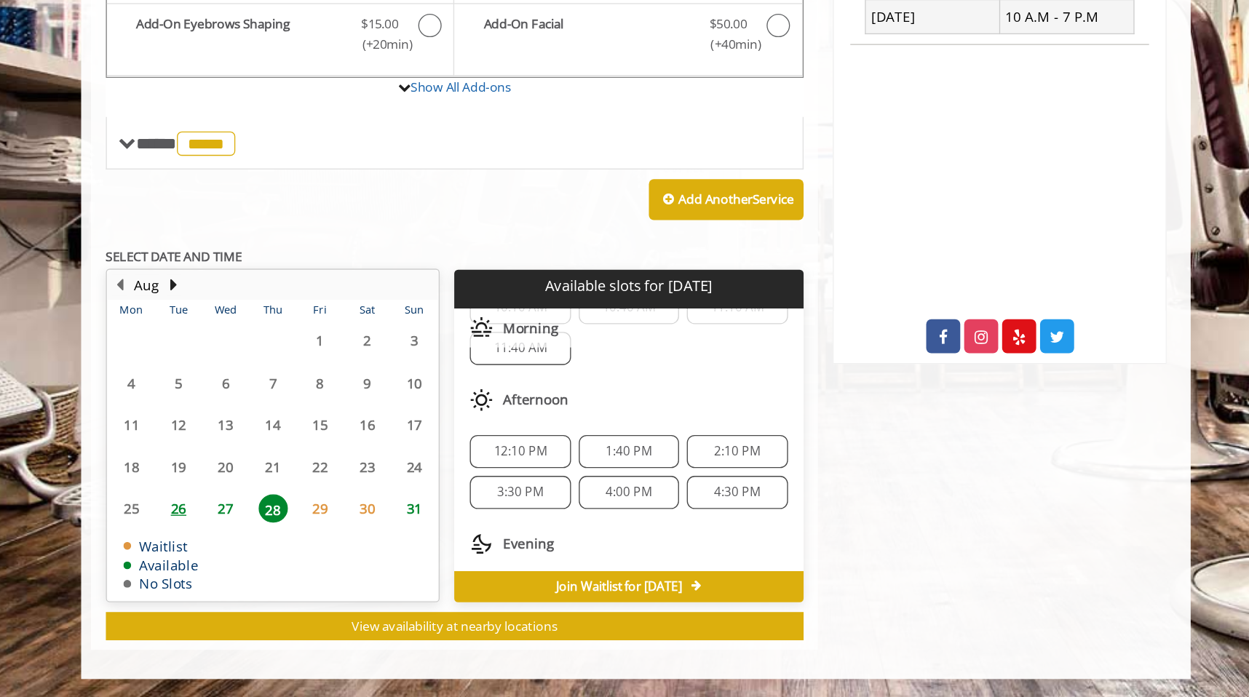
scroll to position [147, 0]
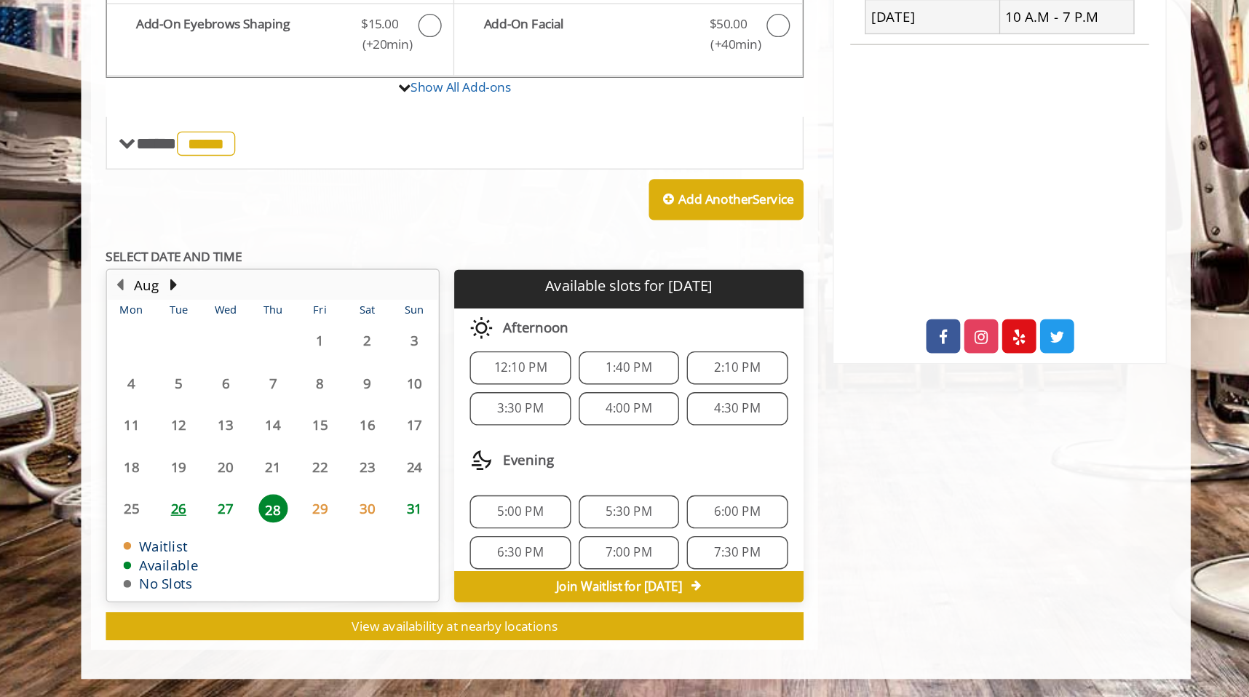
click at [319, 559] on span "27" at bounding box center [317, 555] width 22 height 21
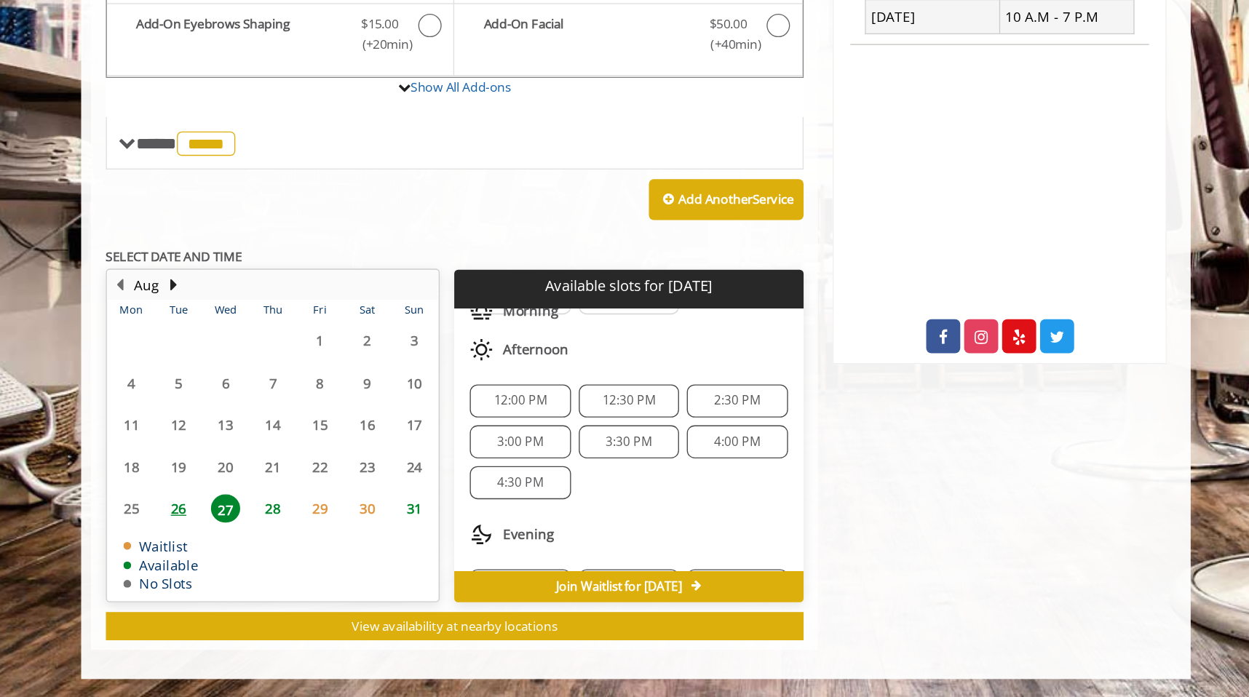
scroll to position [127, 0]
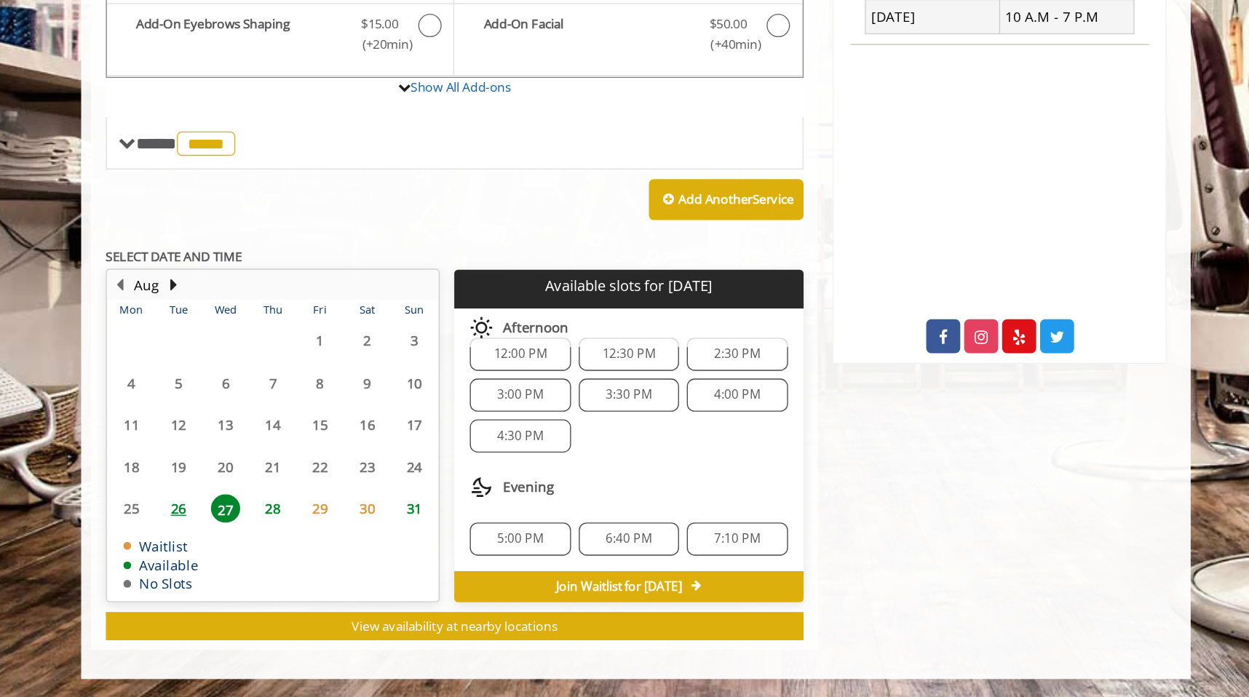
click at [617, 470] on span "3:30 PM" at bounding box center [619, 471] width 34 height 12
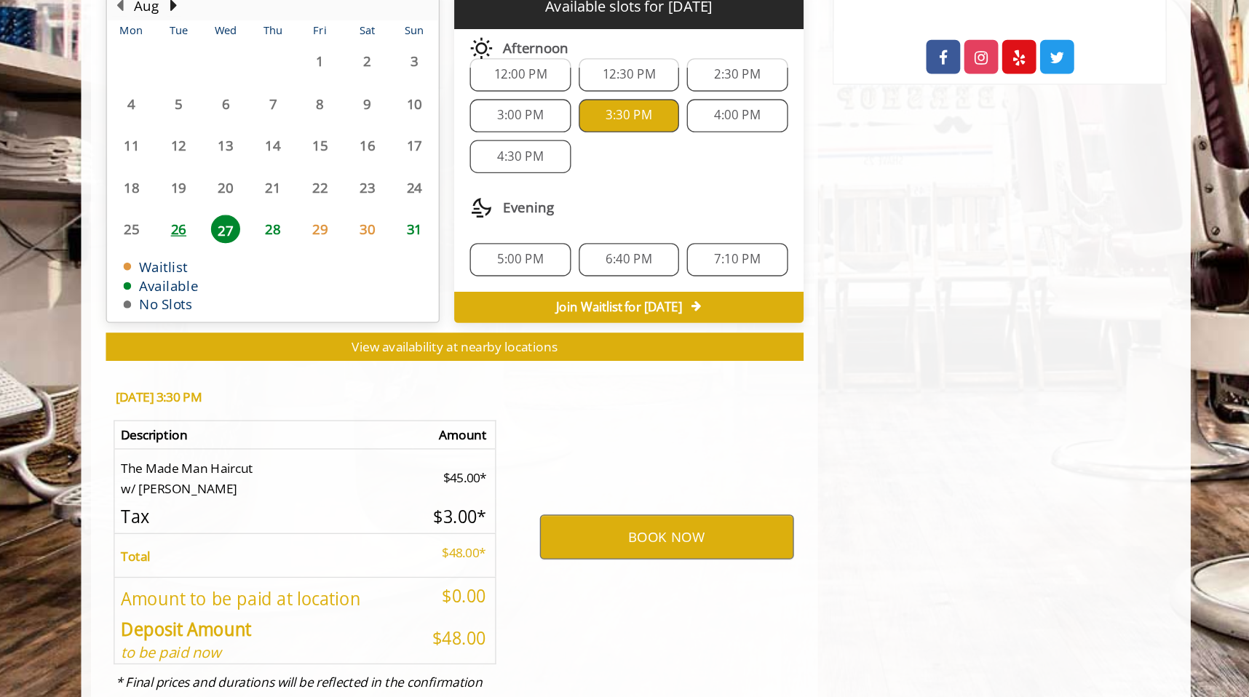
scroll to position [548, 0]
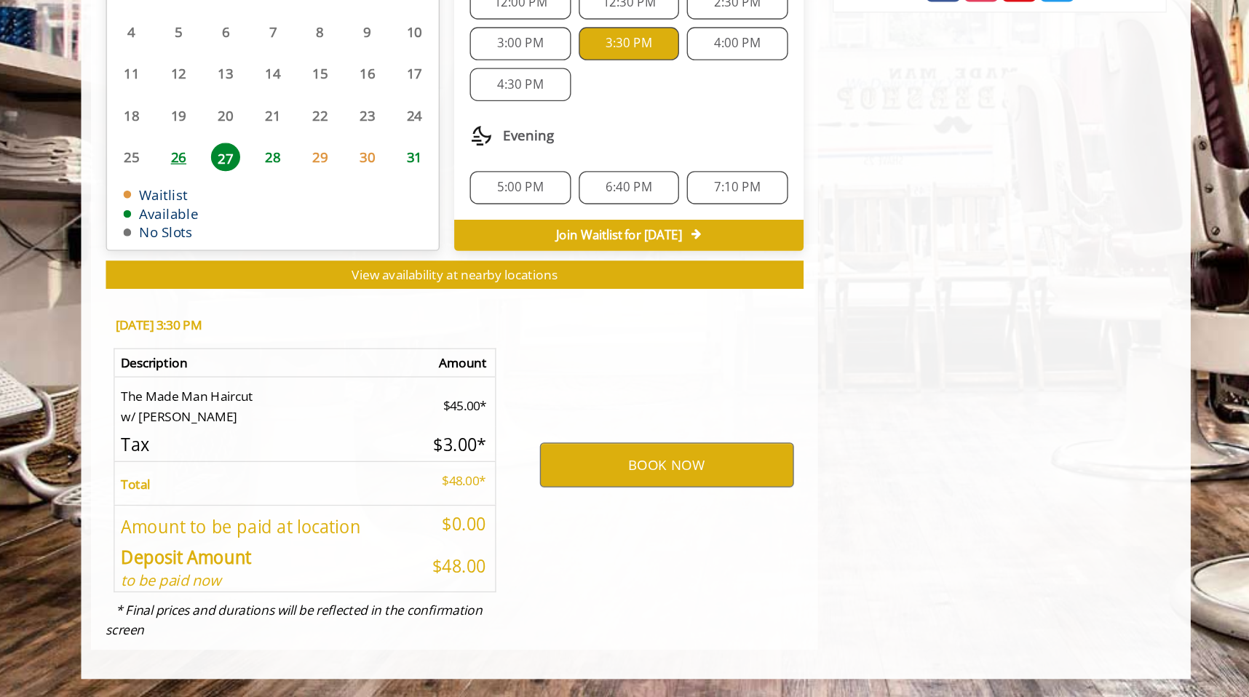
click at [700, 216] on div "4:00 PM" at bounding box center [699, 208] width 75 height 25
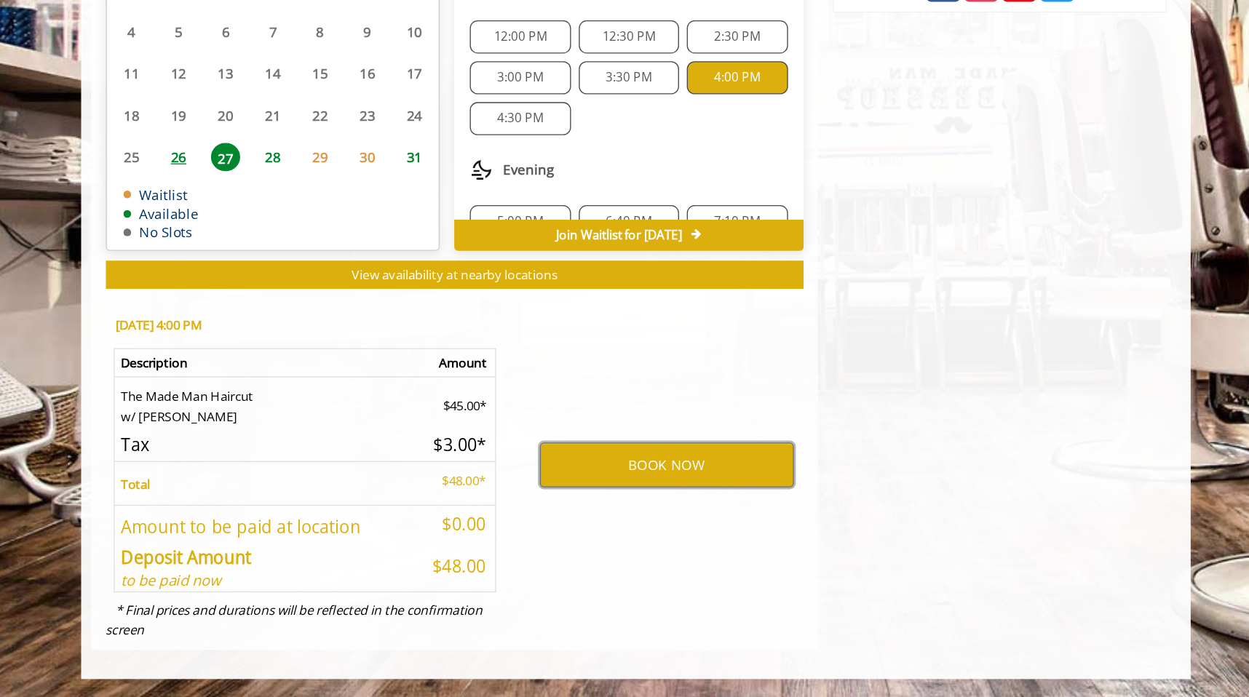
scroll to position [127, 0]
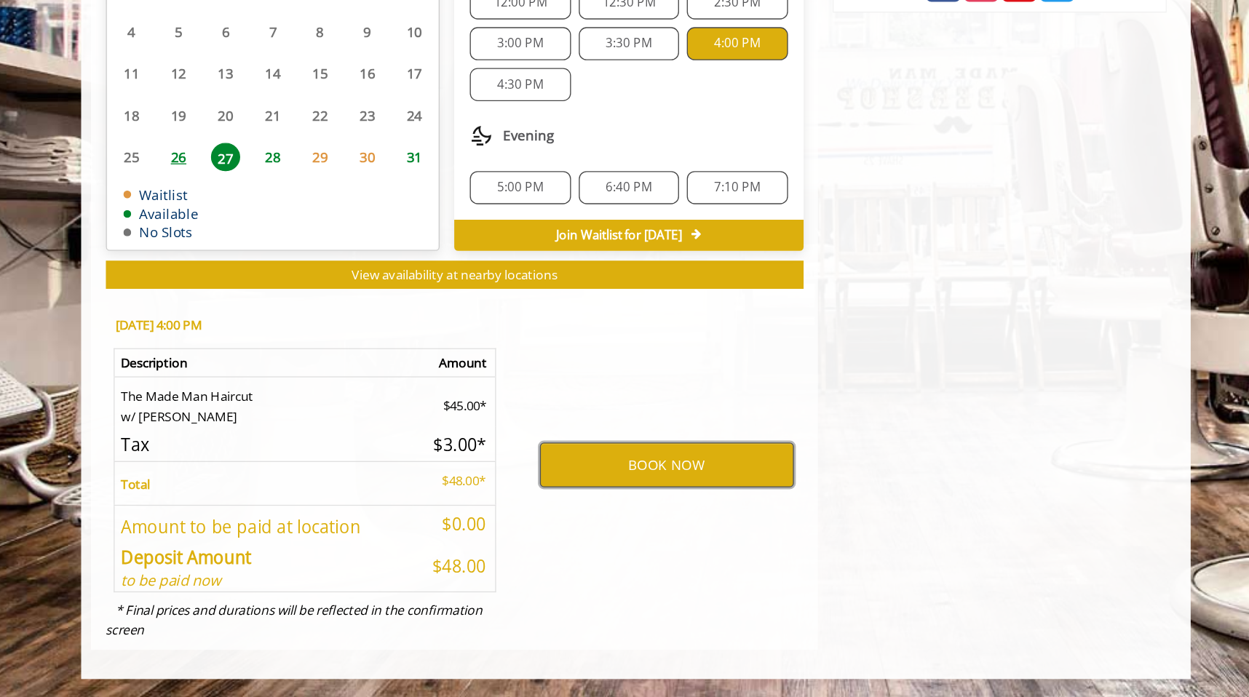
click at [625, 522] on button "BOOK NOW" at bounding box center [648, 523] width 190 height 33
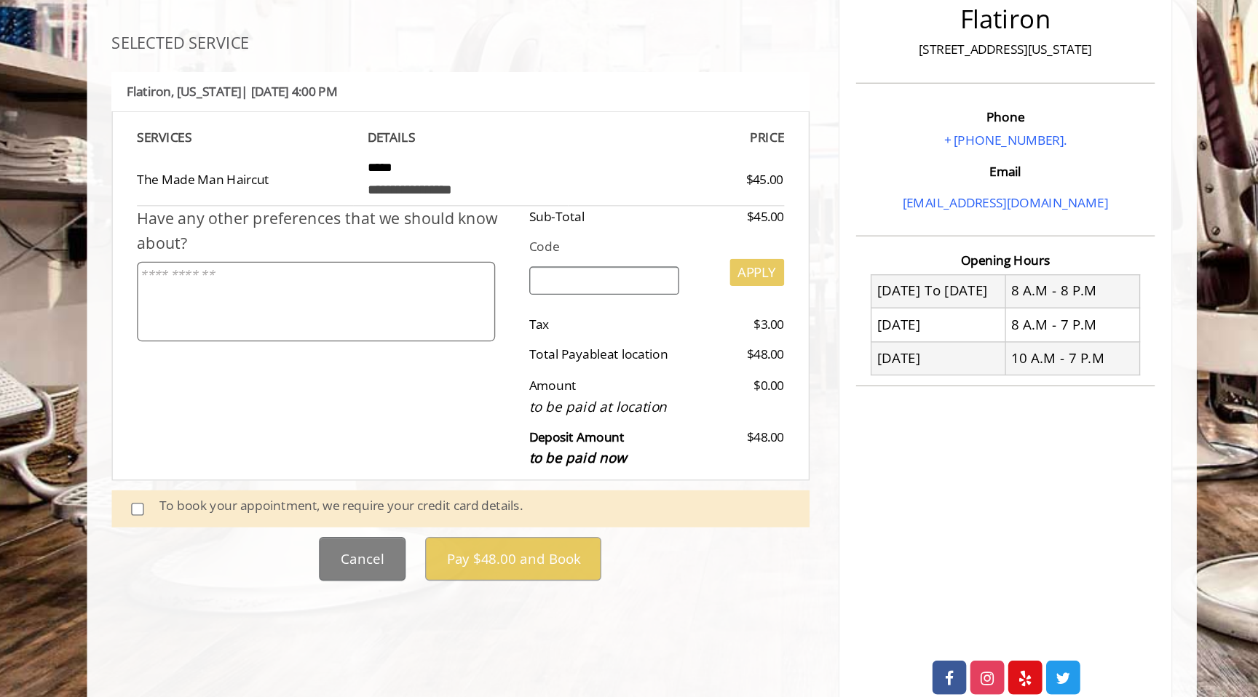
scroll to position [72, 0]
